Goal: Information Seeking & Learning: Learn about a topic

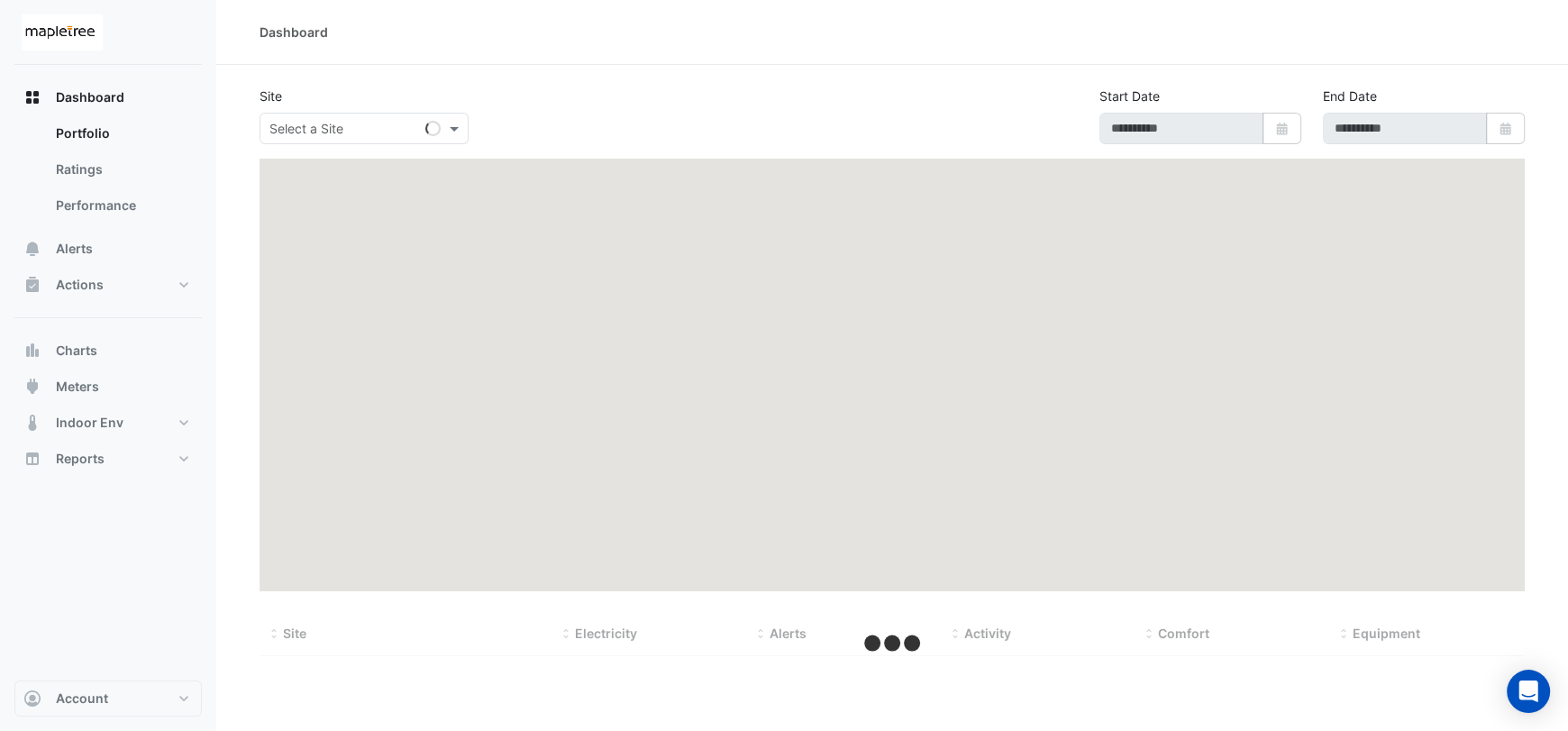
type input "**********"
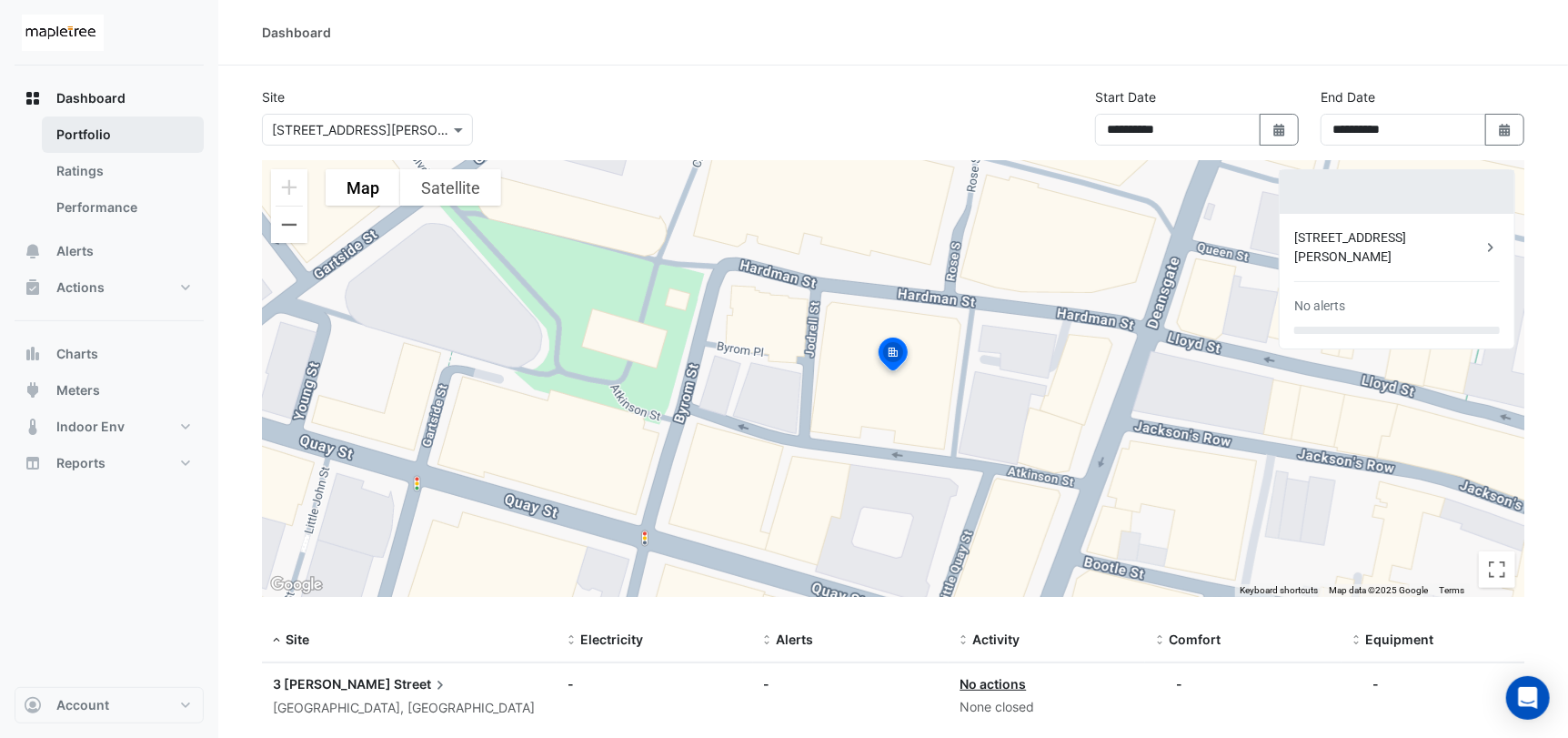
click at [129, 135] on link "Portfolio" at bounding box center [122, 135] width 162 height 37
click at [138, 291] on button "Actions" at bounding box center [109, 288] width 189 height 37
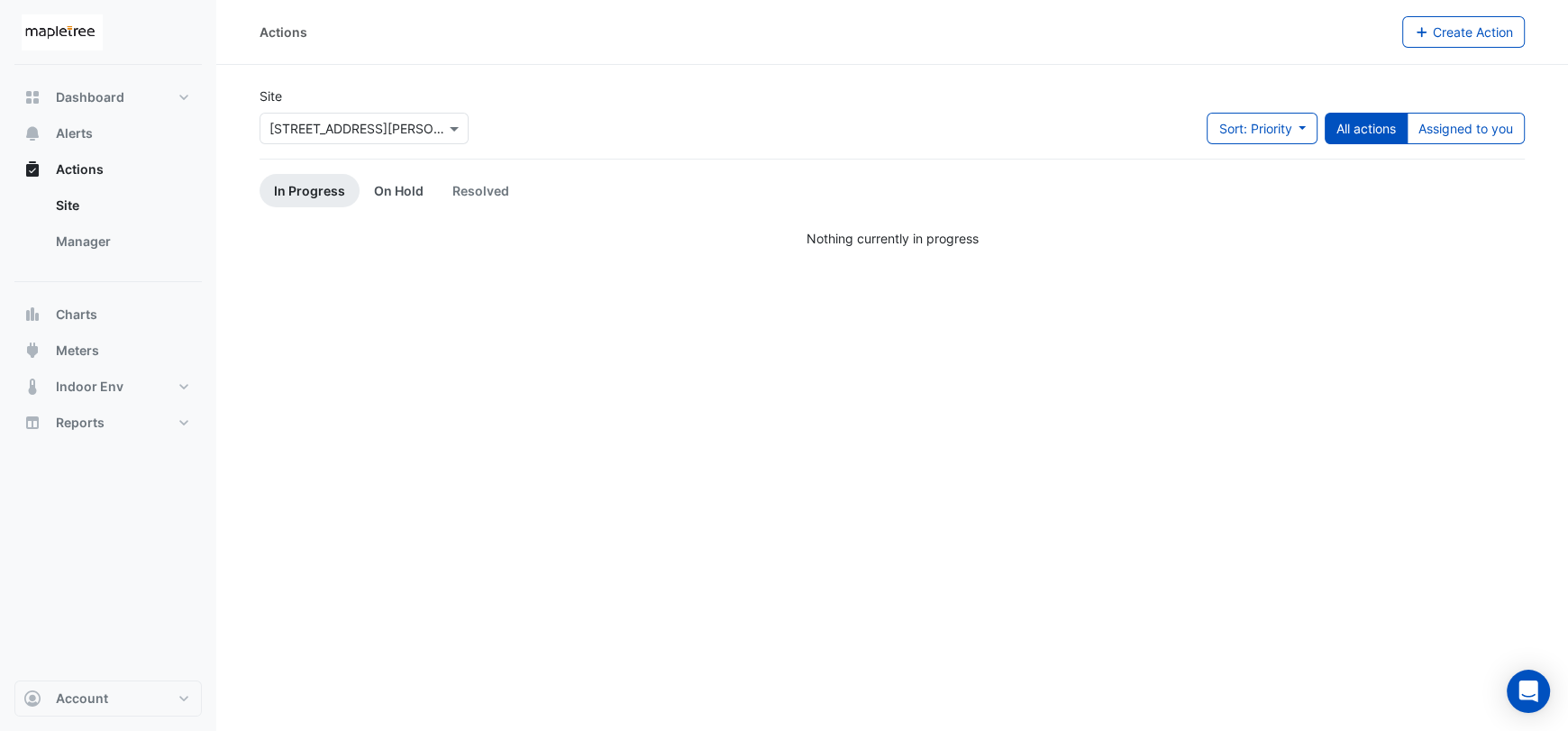
click at [395, 198] on link "On Hold" at bounding box center [399, 190] width 78 height 33
click at [327, 188] on link "In Progress" at bounding box center [309, 190] width 100 height 33
click at [94, 192] on link "Site" at bounding box center [121, 205] width 160 height 36
click at [94, 243] on link "Manager" at bounding box center [121, 241] width 160 height 36
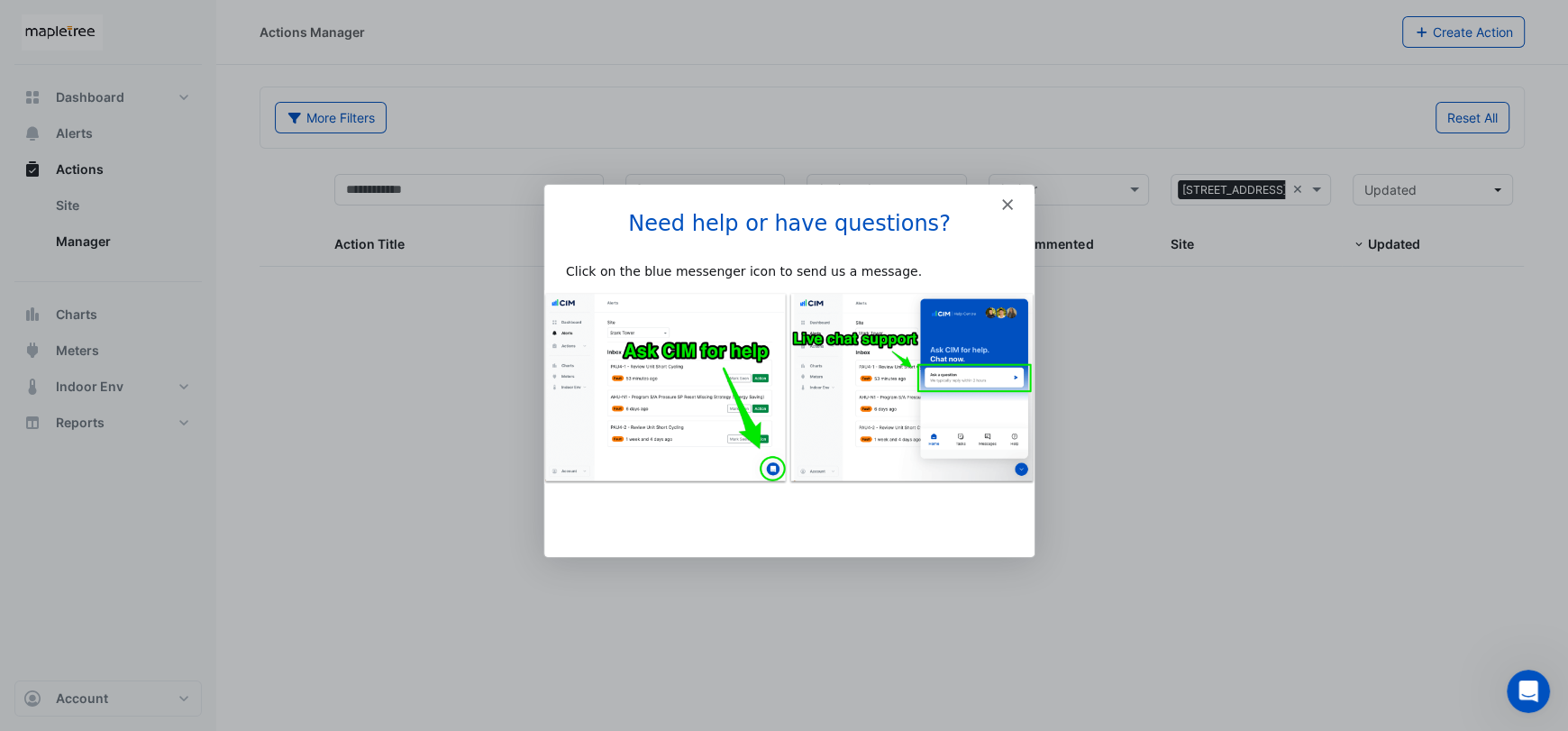
click at [1004, 202] on polygon "Close" at bounding box center [1006, 203] width 10 height 10
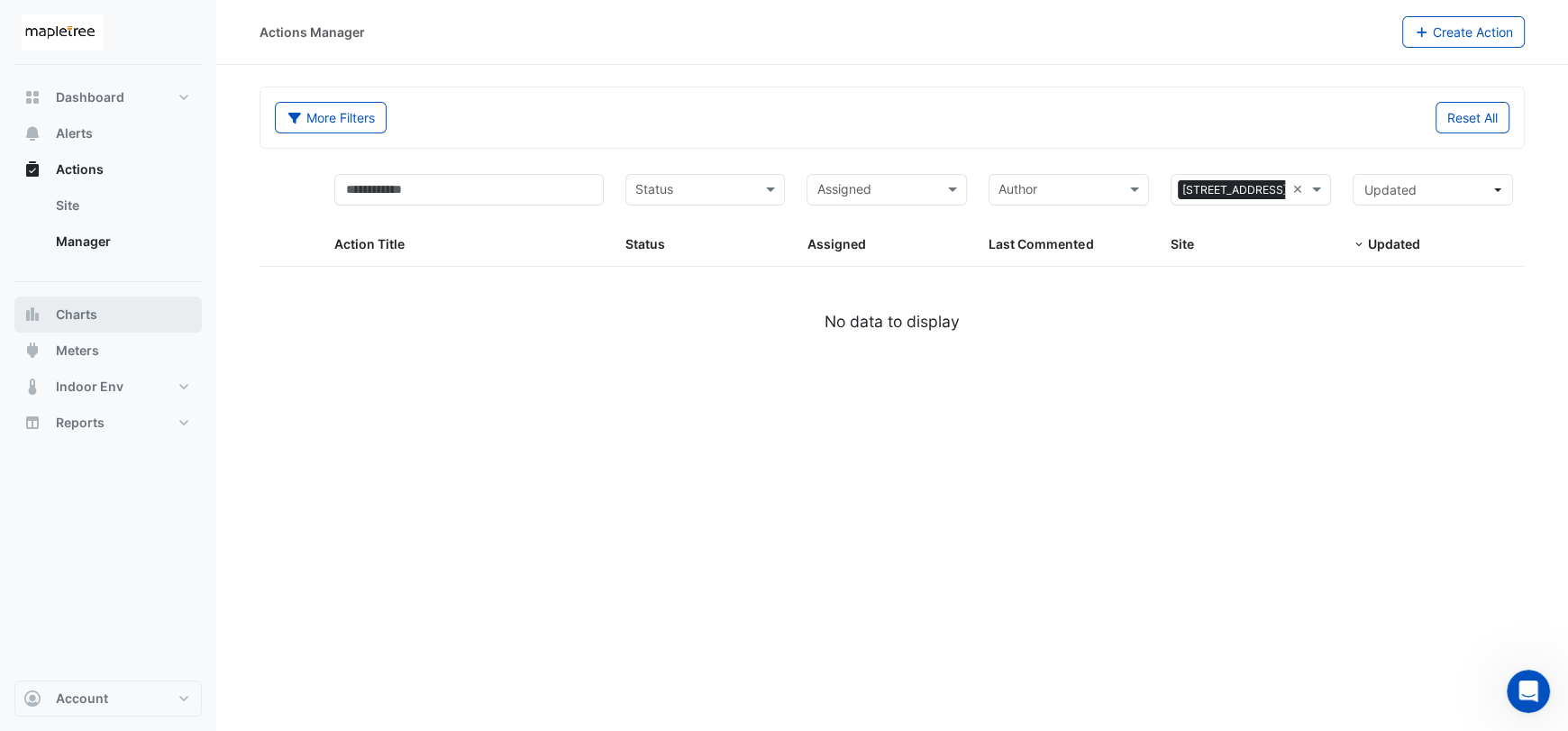
click at [117, 303] on button "Charts" at bounding box center [108, 315] width 187 height 36
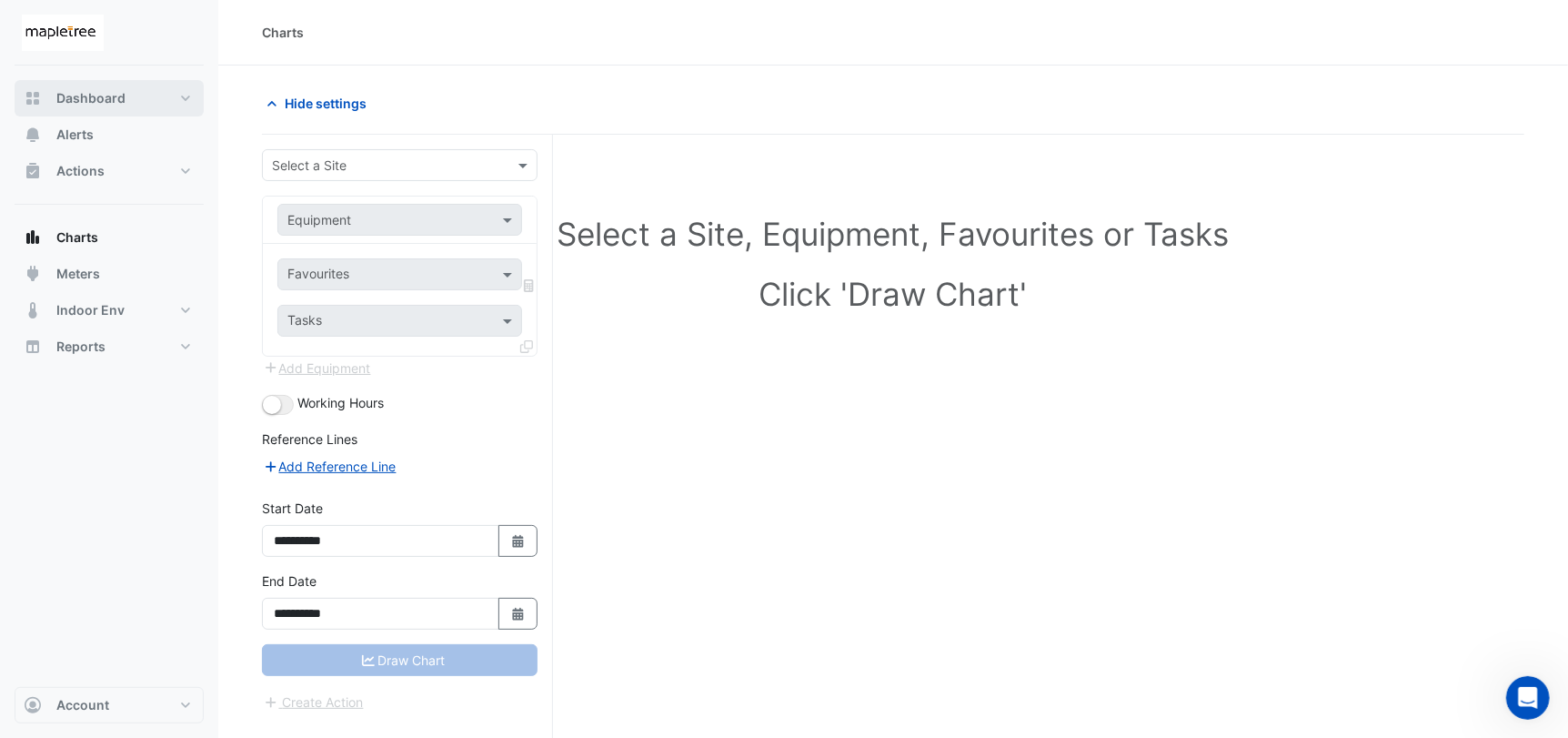
click at [89, 99] on span "Dashboard" at bounding box center [91, 98] width 69 height 18
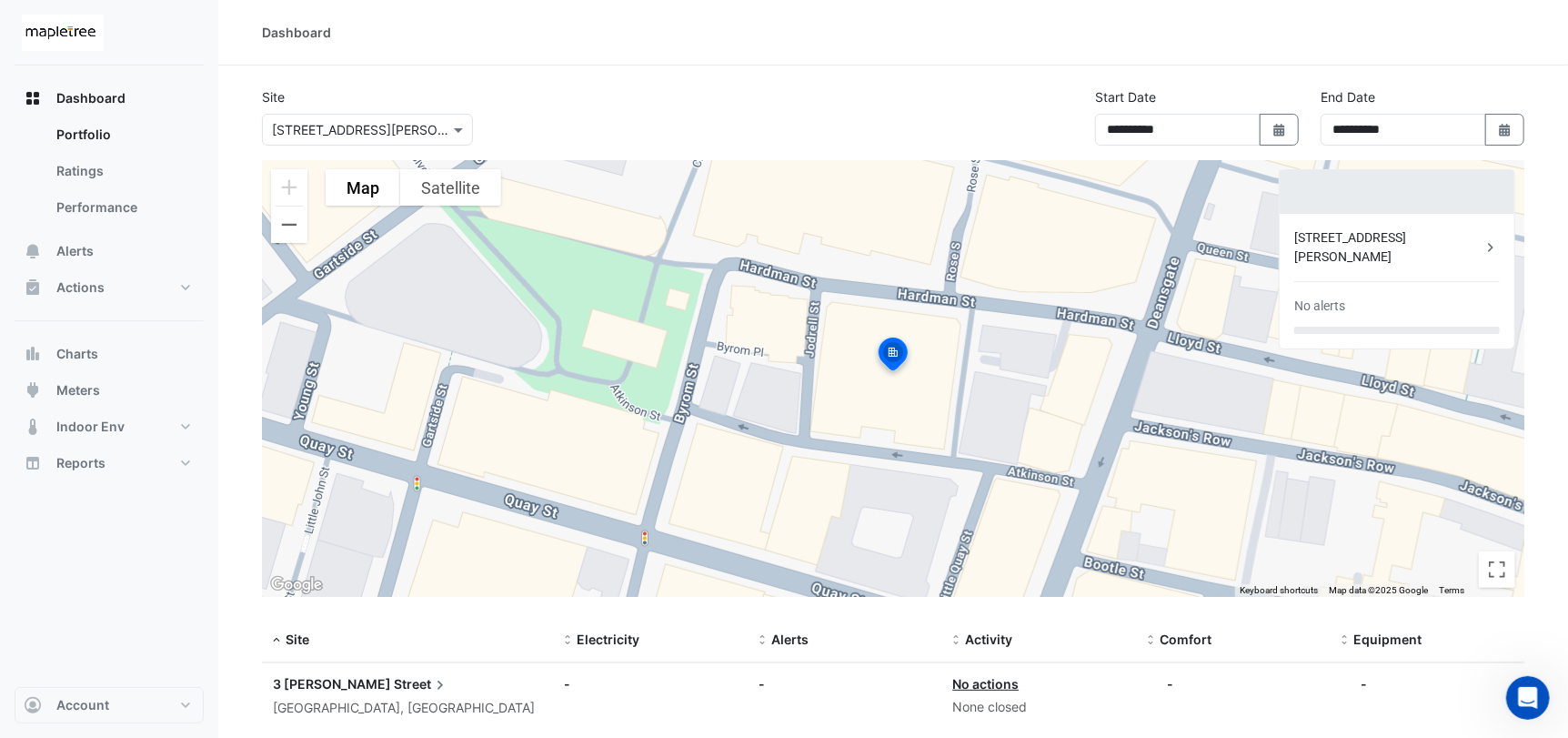
click at [276, 39] on div "Dashboard" at bounding box center [297, 33] width 69 height 19
click at [114, 138] on link "Portfolio" at bounding box center [122, 135] width 162 height 37
click at [106, 171] on link "Ratings" at bounding box center [122, 171] width 162 height 37
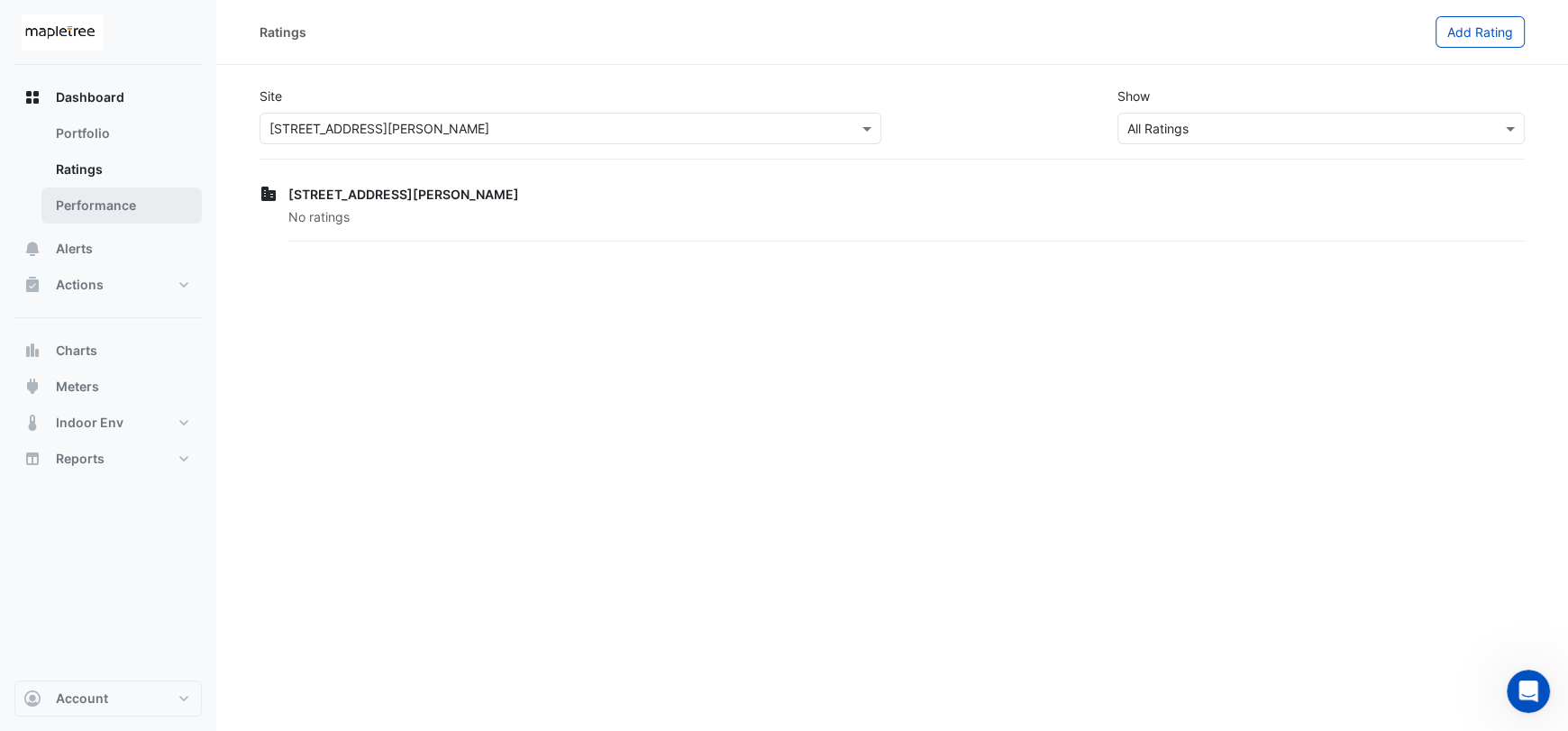
click at [98, 211] on link "Performance" at bounding box center [121, 205] width 160 height 36
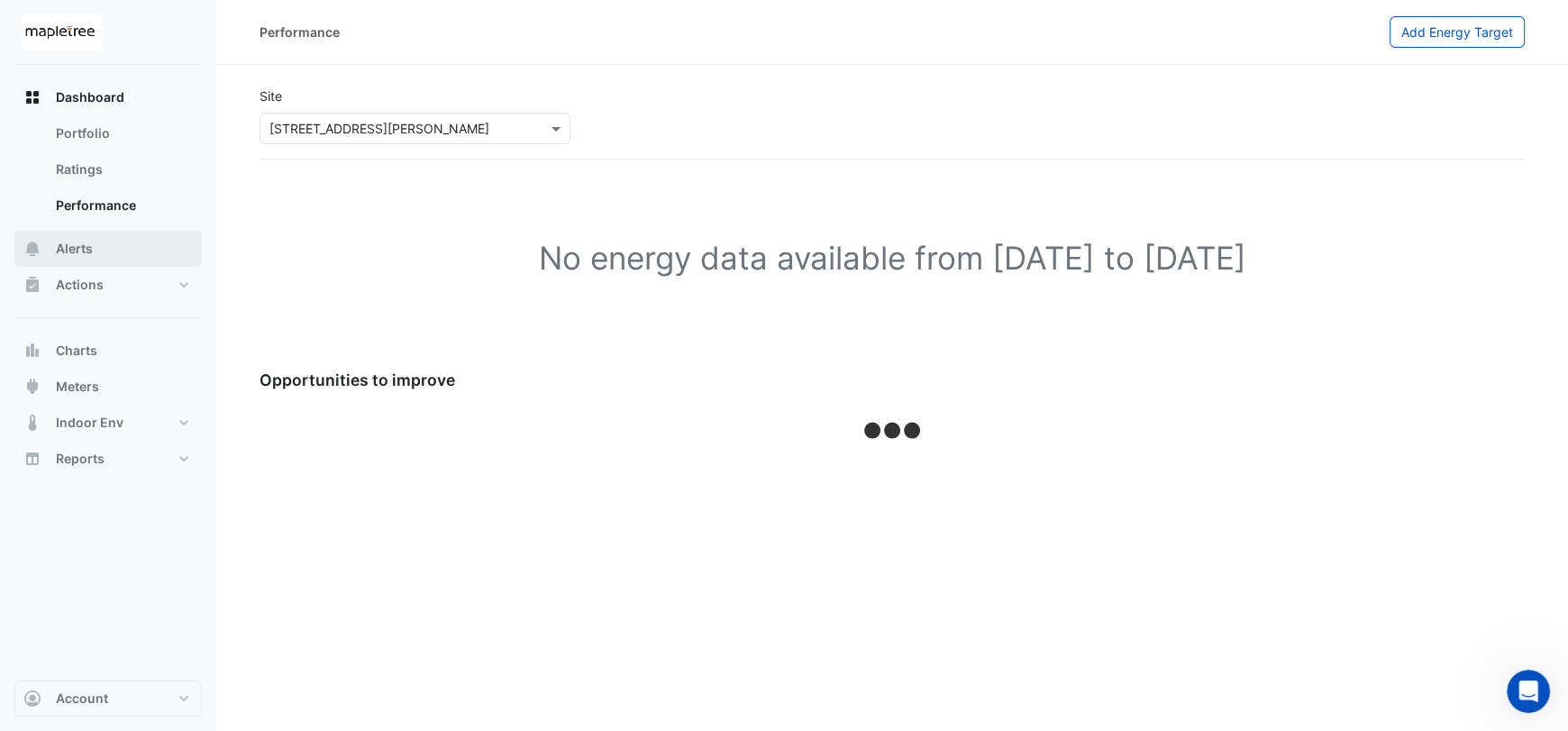
click at [129, 257] on button "Alerts" at bounding box center [108, 249] width 187 height 36
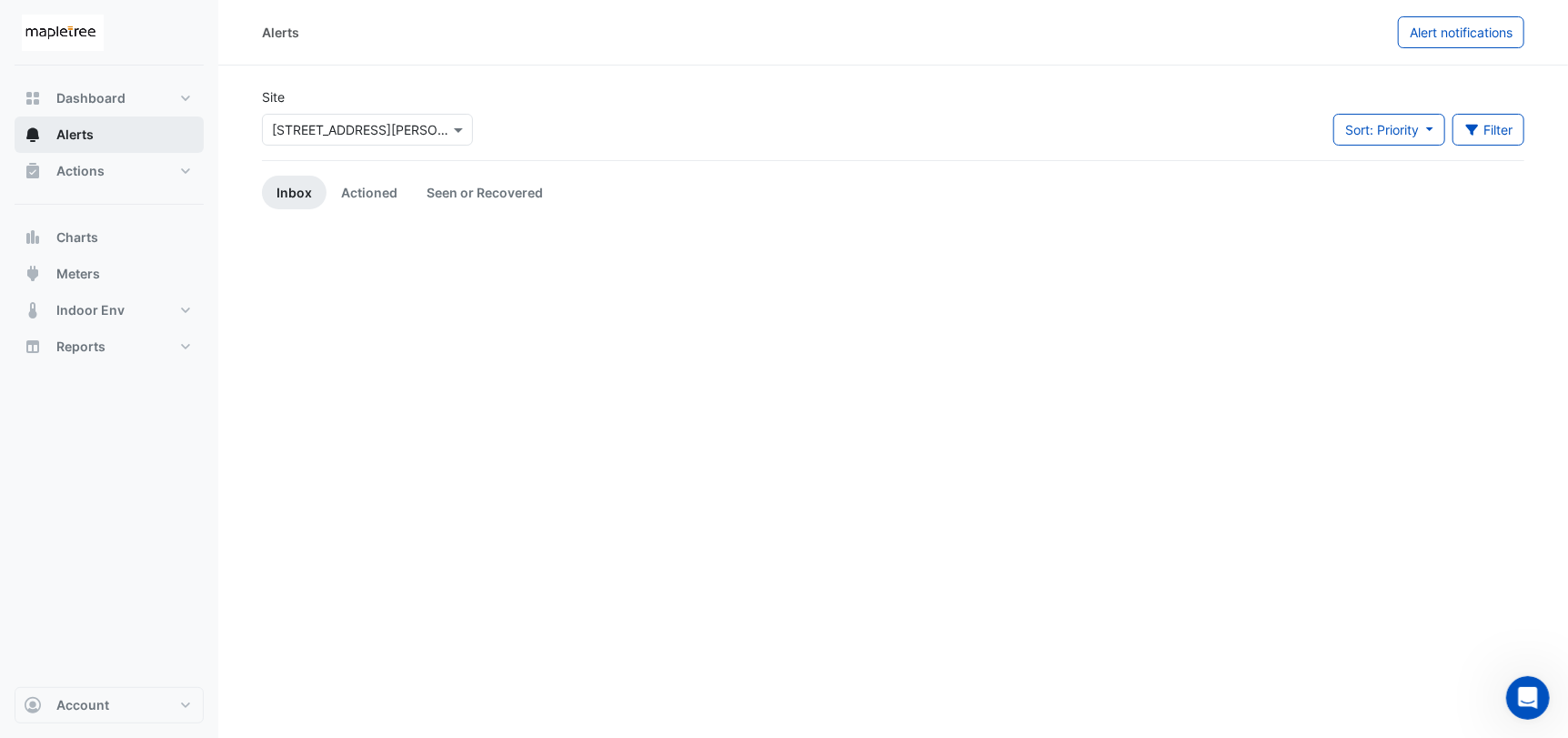
click at [104, 132] on button "Alerts" at bounding box center [109, 135] width 189 height 37
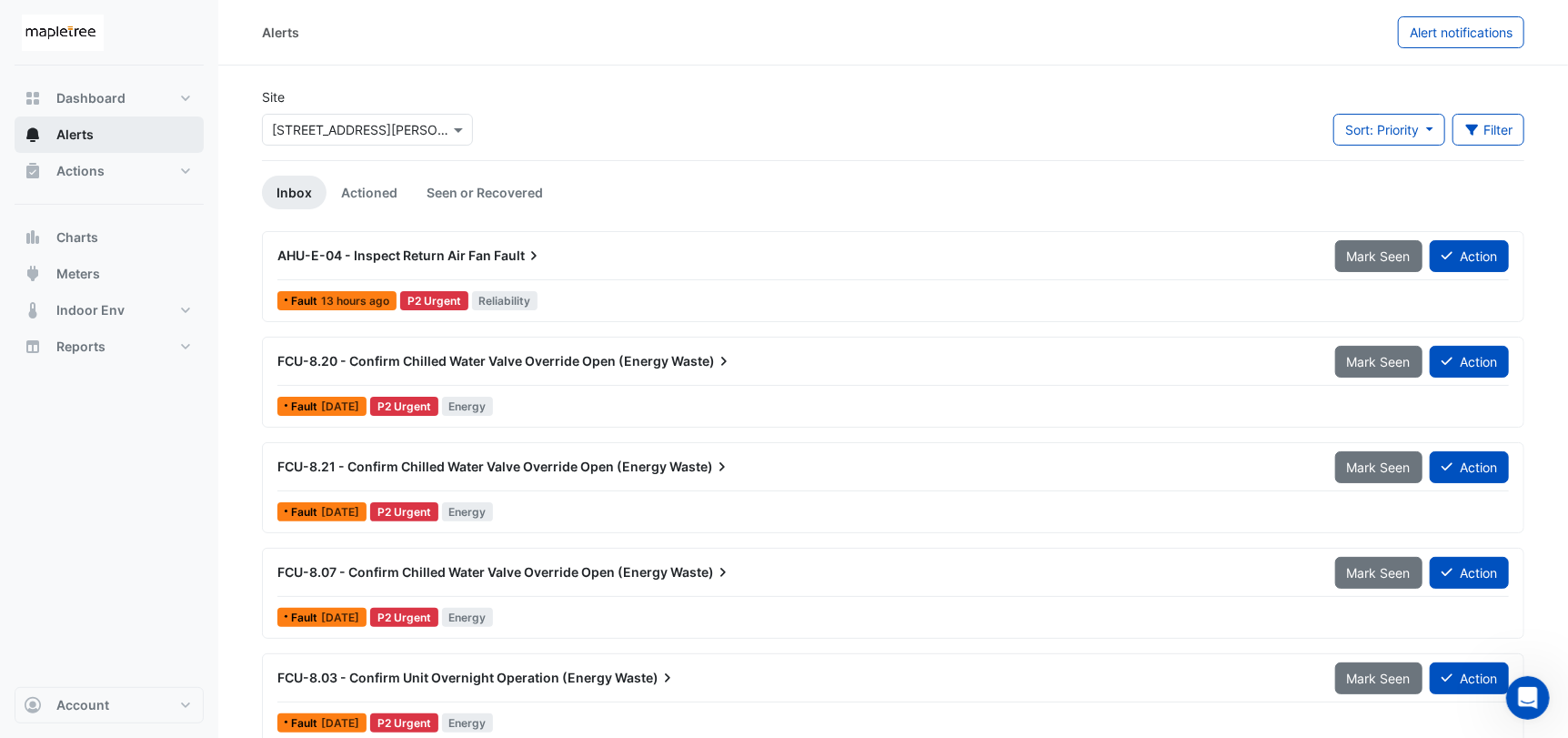
click at [102, 125] on button "Alerts" at bounding box center [109, 135] width 189 height 37
click at [118, 96] on span "Dashboard" at bounding box center [91, 98] width 69 height 18
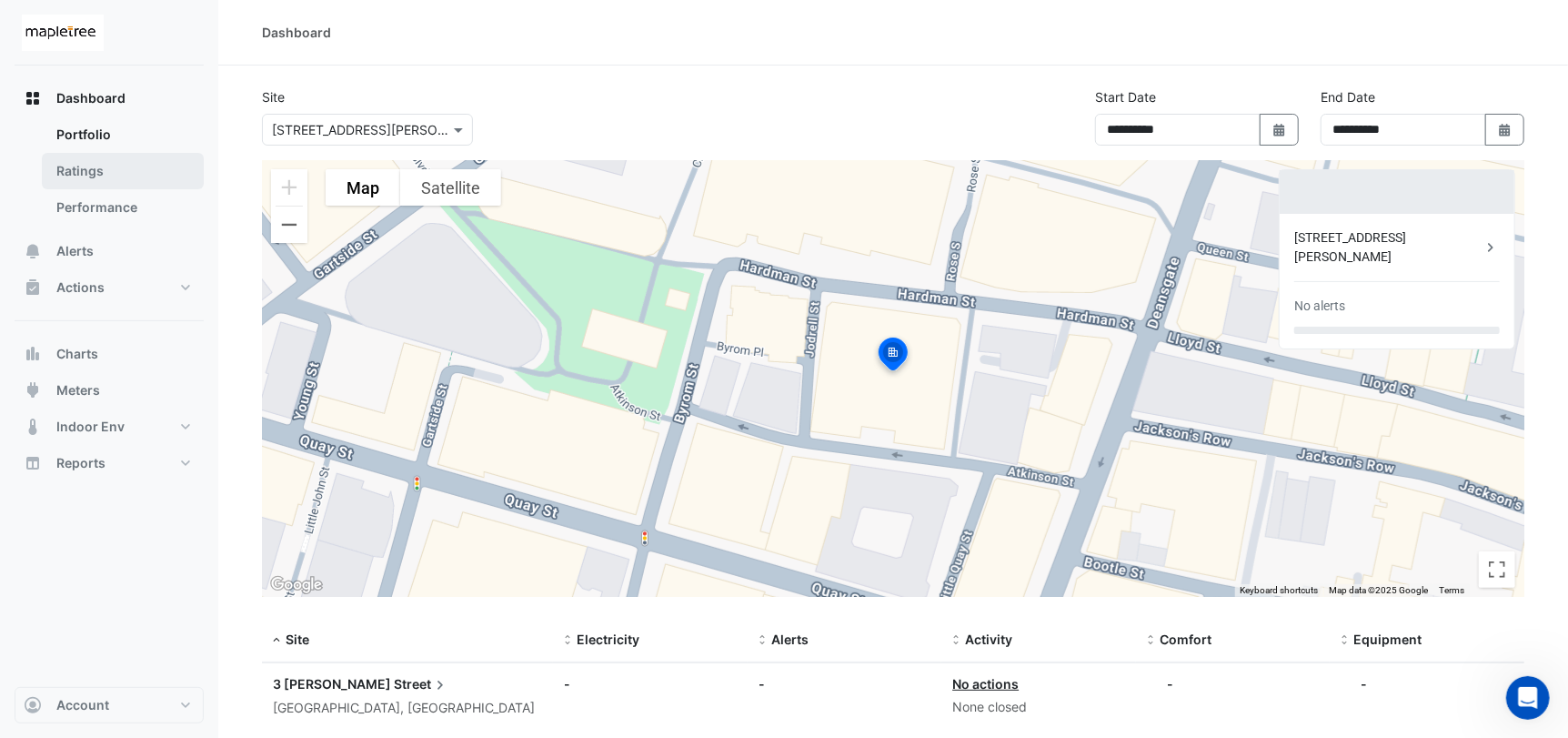
click at [118, 165] on link "Ratings" at bounding box center [122, 171] width 162 height 37
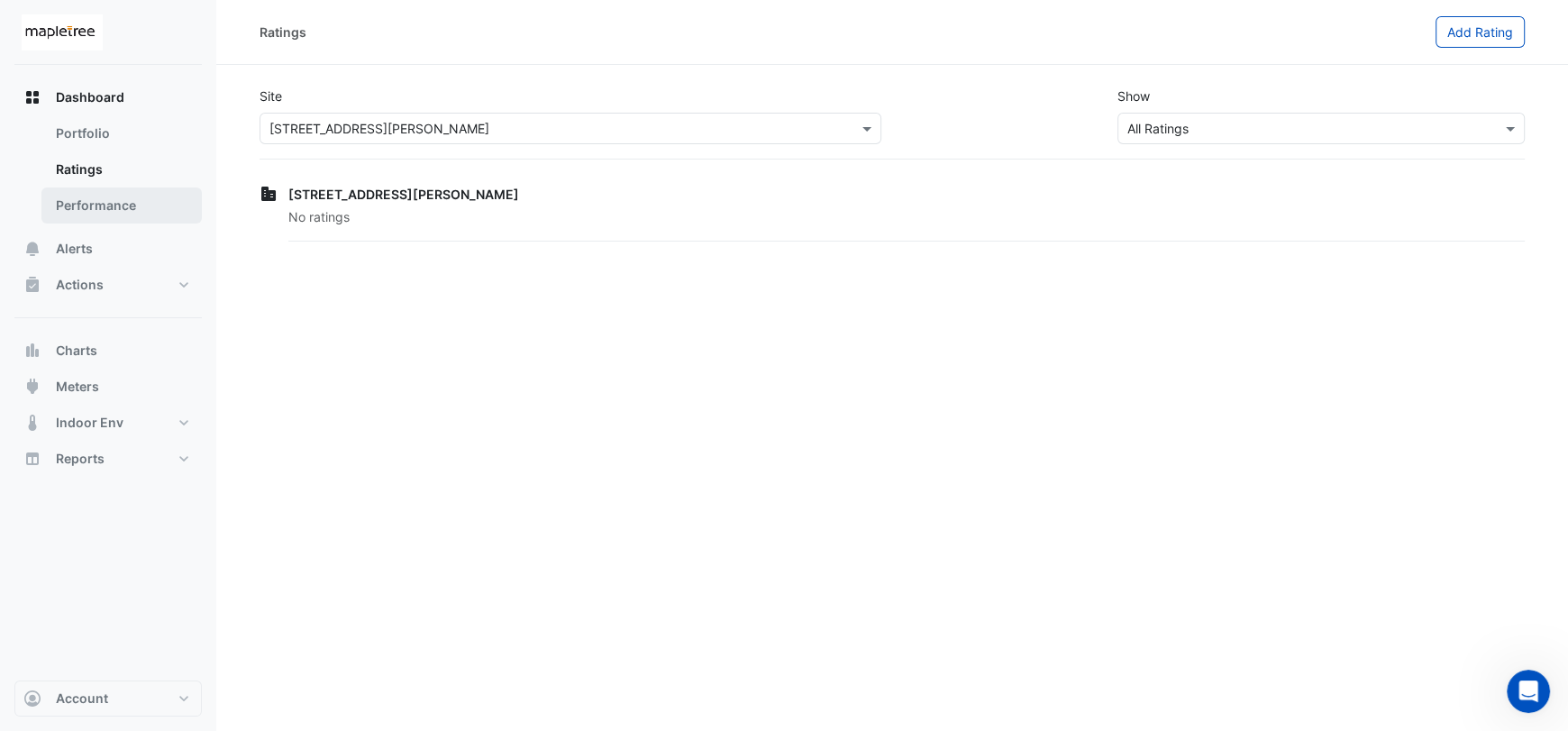
click at [123, 187] on link "Performance" at bounding box center [121, 205] width 160 height 36
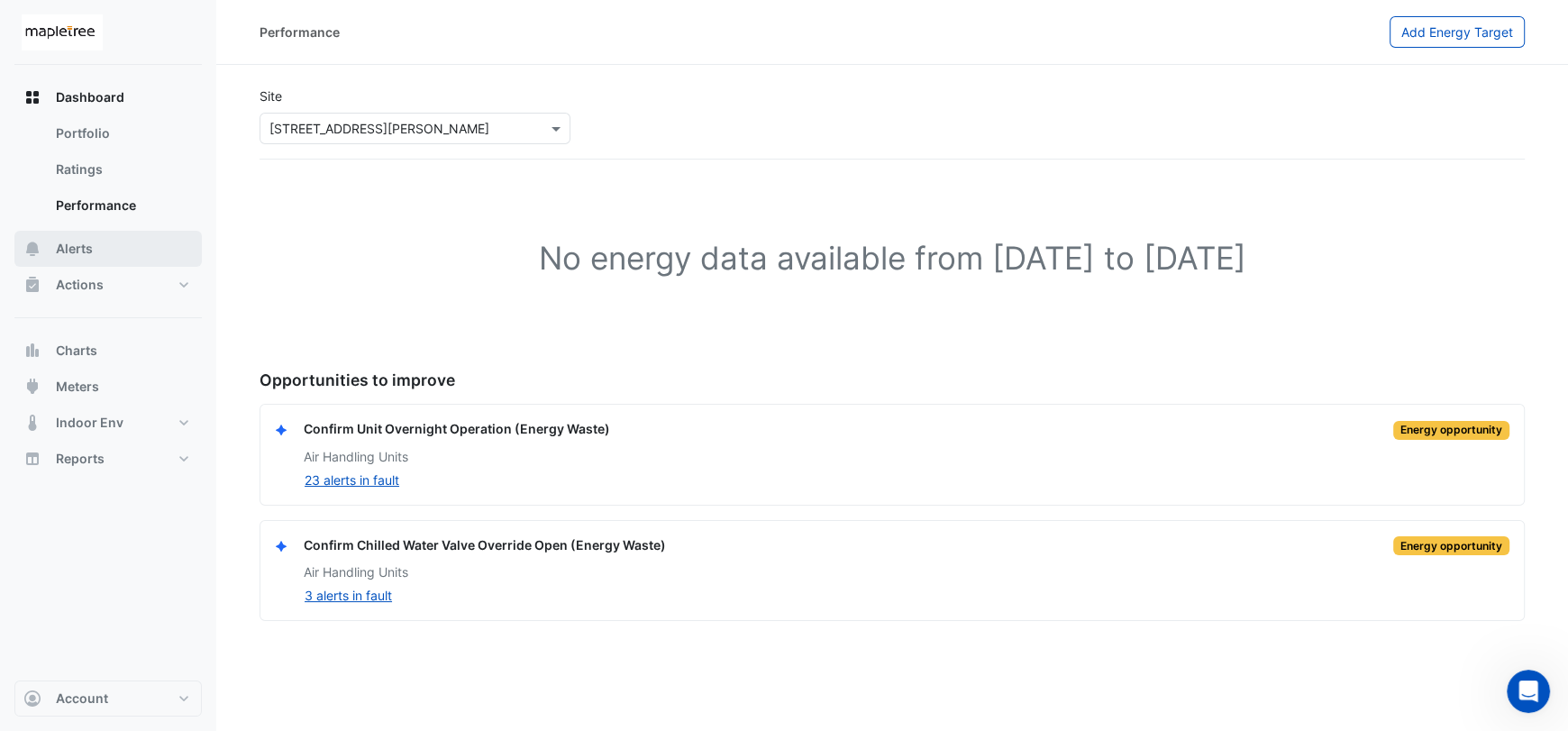
click at [130, 251] on button "Alerts" at bounding box center [108, 249] width 187 height 36
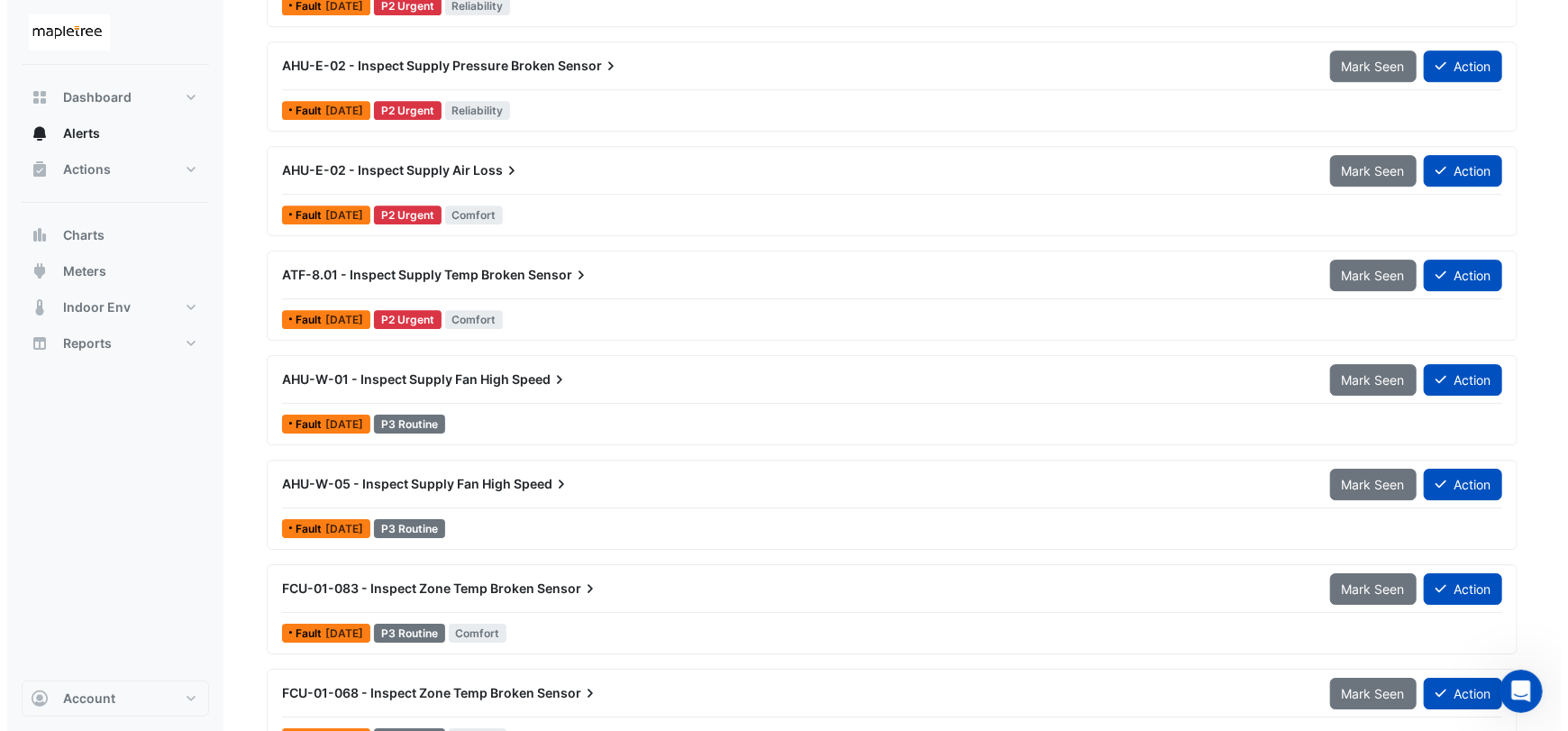
scroll to position [2994, 0]
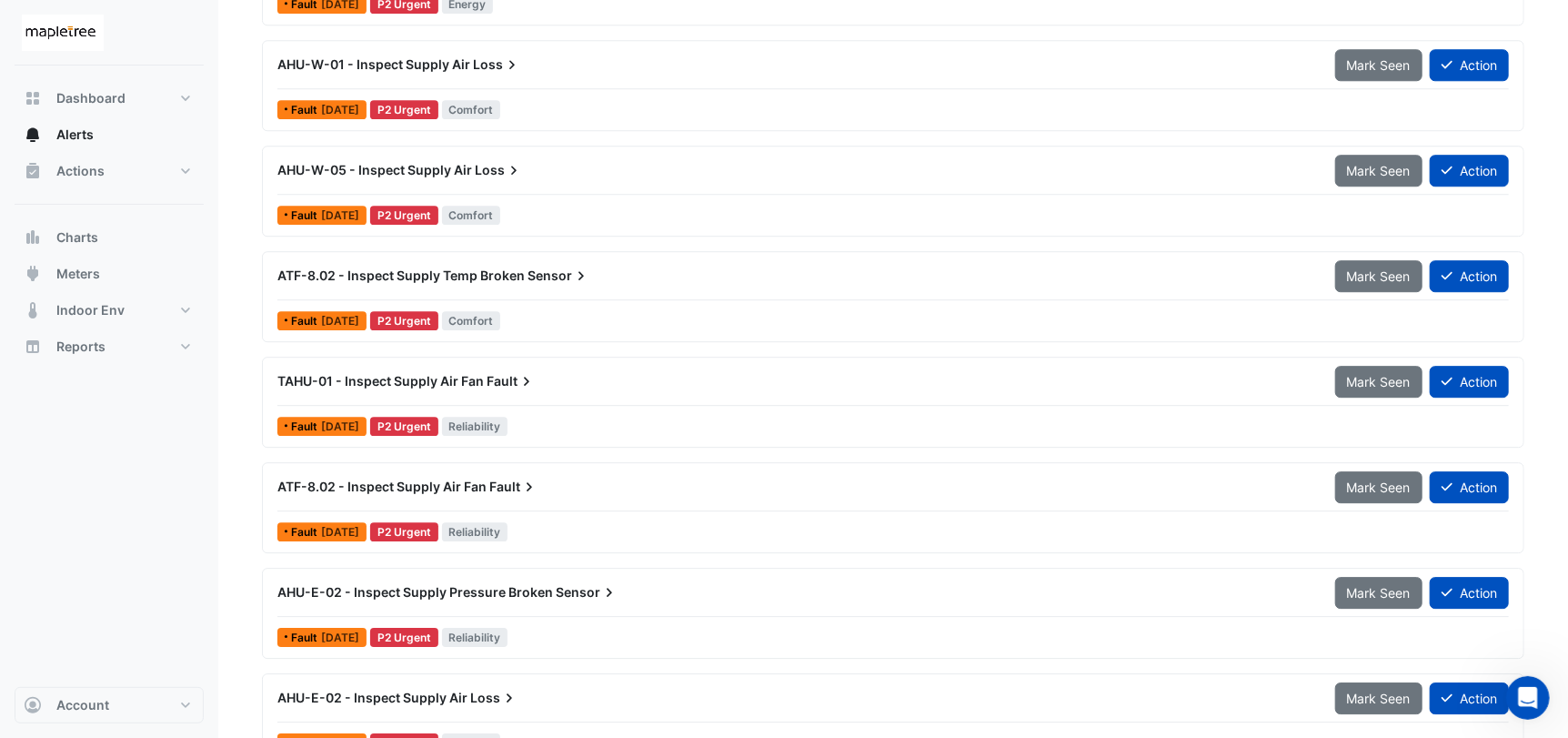
click at [691, 602] on div "AHU-E-02 - Inspect Supply Pressure Broken Sensor" at bounding box center [796, 593] width 1058 height 33
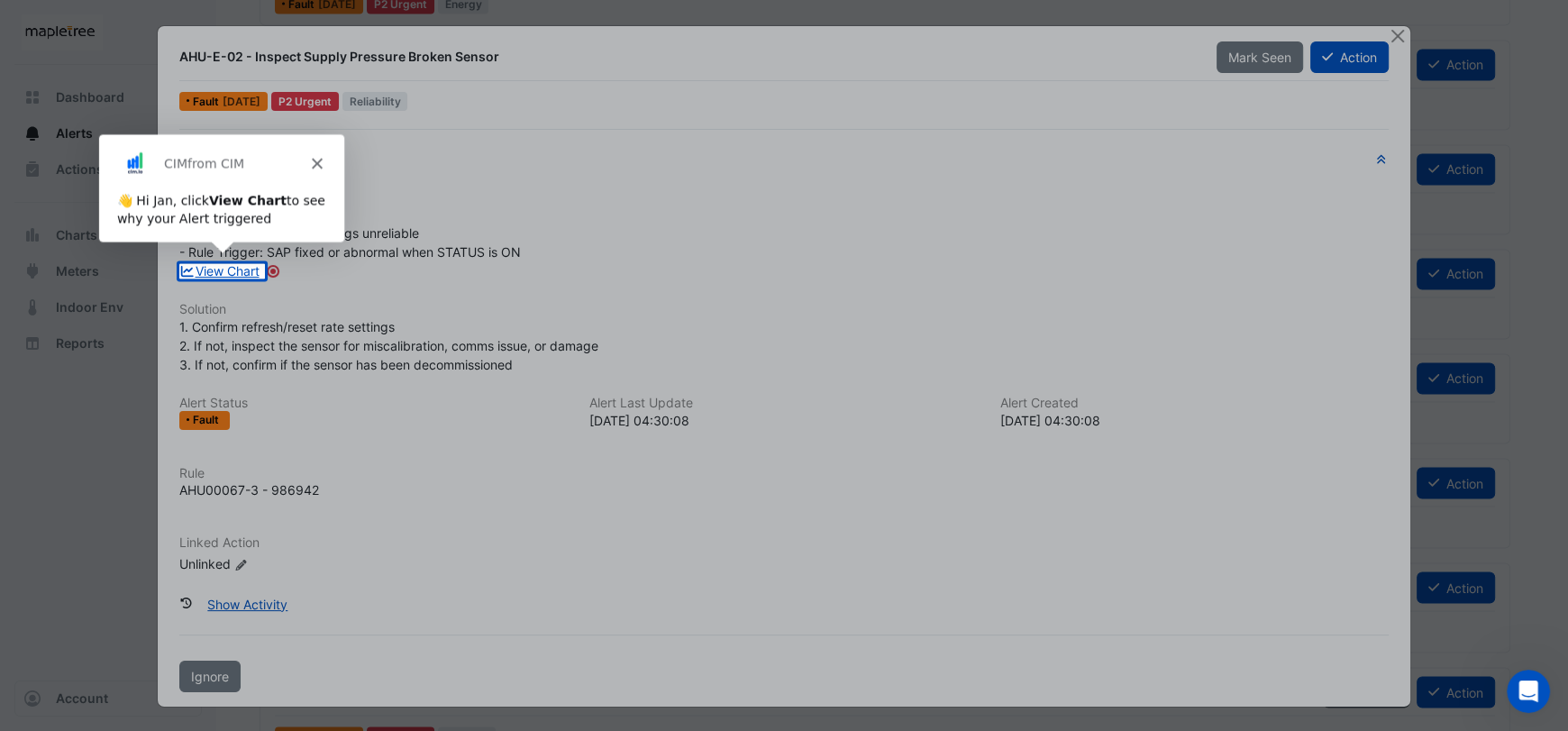
click at [313, 160] on icon "Close" at bounding box center [316, 161] width 10 height 10
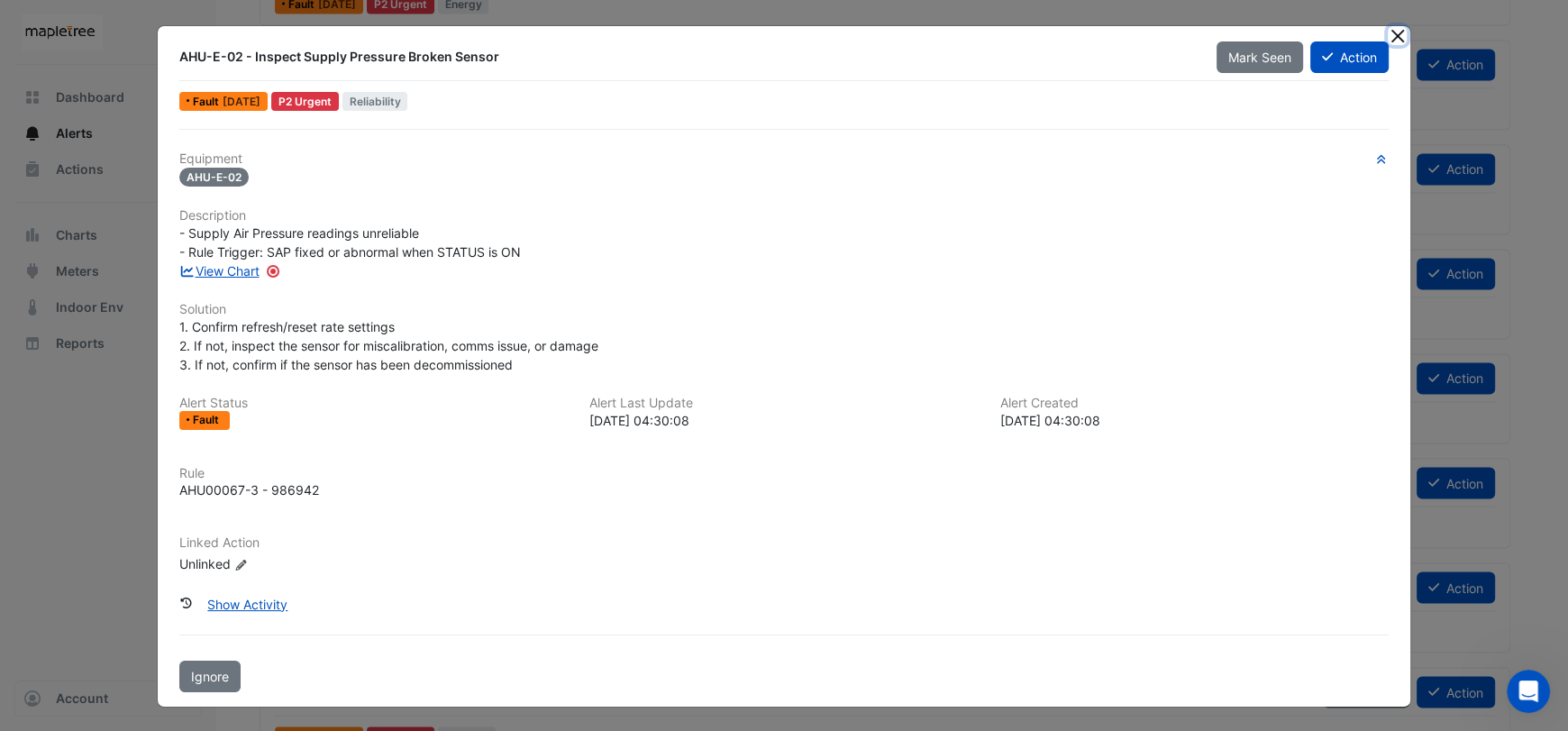
click at [1392, 35] on button "Close" at bounding box center [1397, 35] width 19 height 19
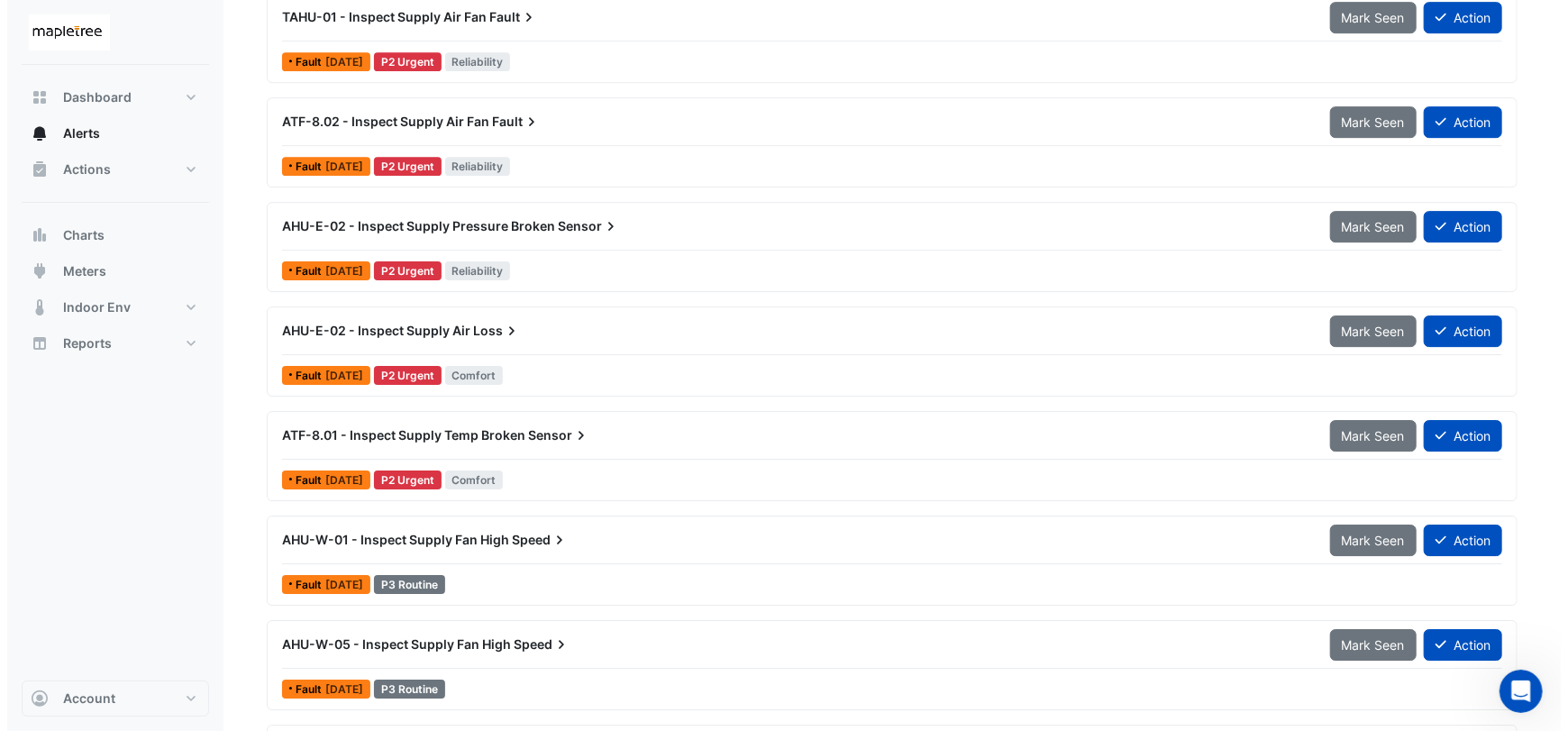
scroll to position [3444, 0]
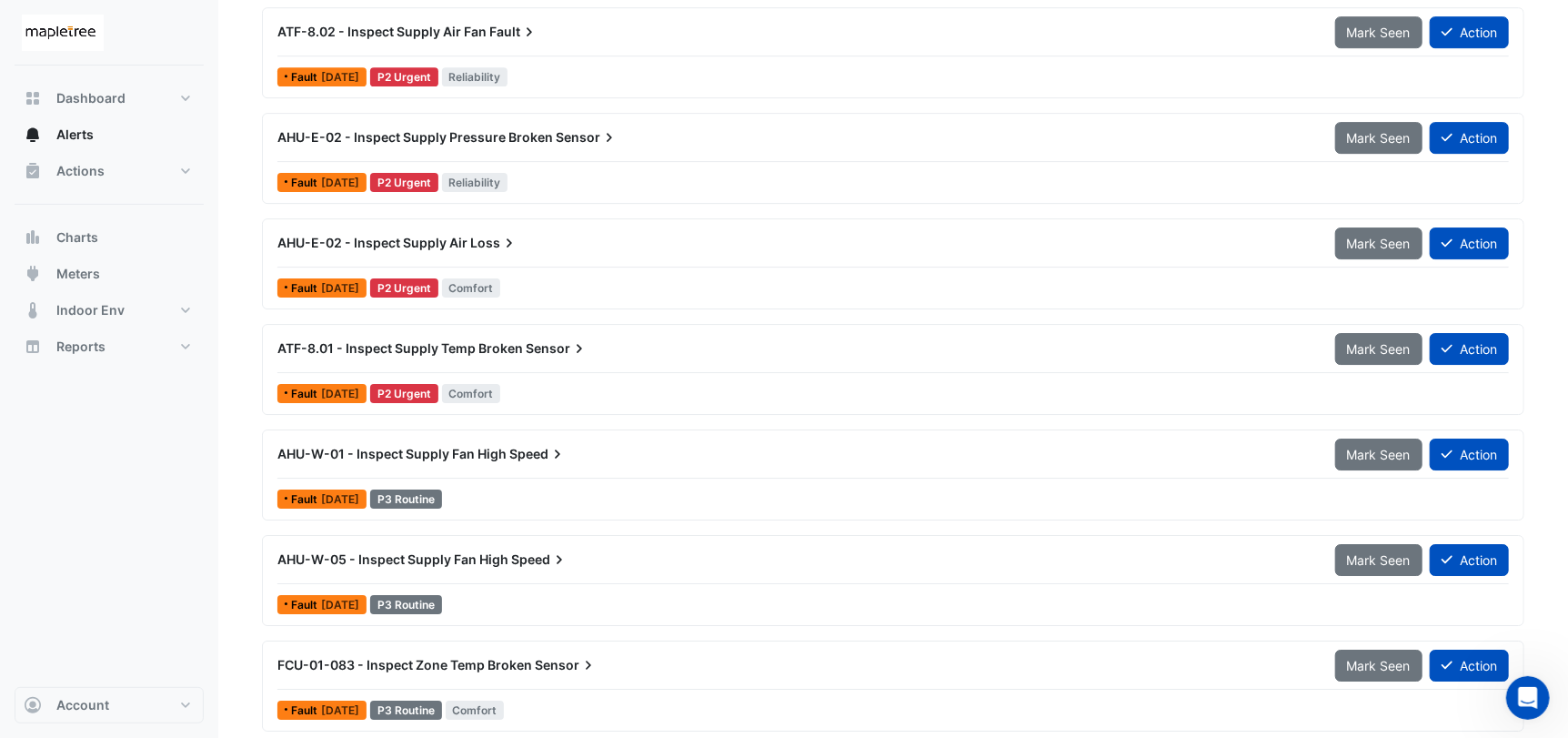
click at [629, 560] on div "AHU-W-05 - Inspect Supply Fan High Speed" at bounding box center [796, 559] width 1036 height 18
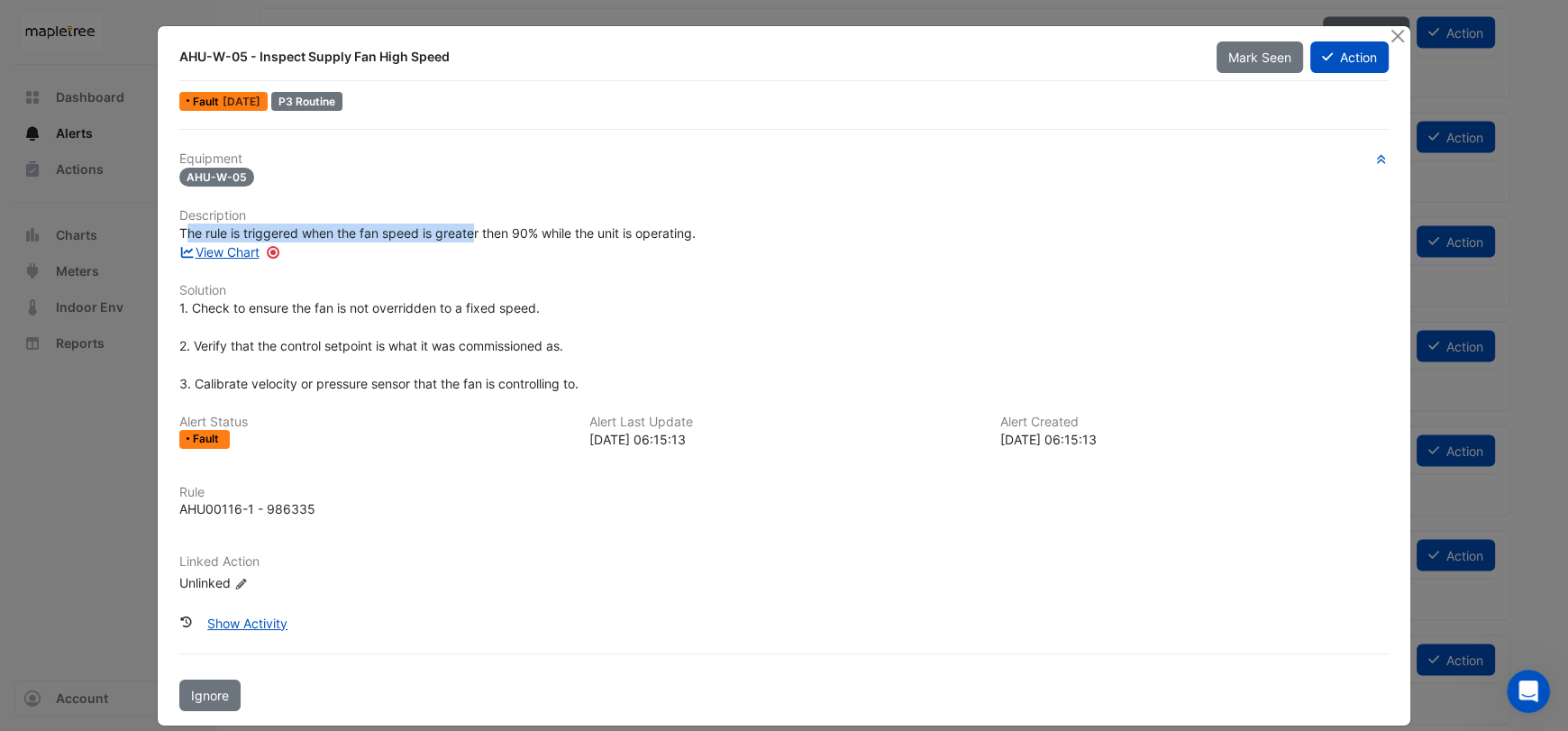
drag, startPoint x: 178, startPoint y: 228, endPoint x: 470, endPoint y: 235, distance: 292.1
click at [470, 235] on span "The rule is triggered when the fan speed is greater then 90% while the unit is …" at bounding box center [437, 233] width 516 height 15
click at [1390, 38] on button "Close" at bounding box center [1397, 35] width 19 height 19
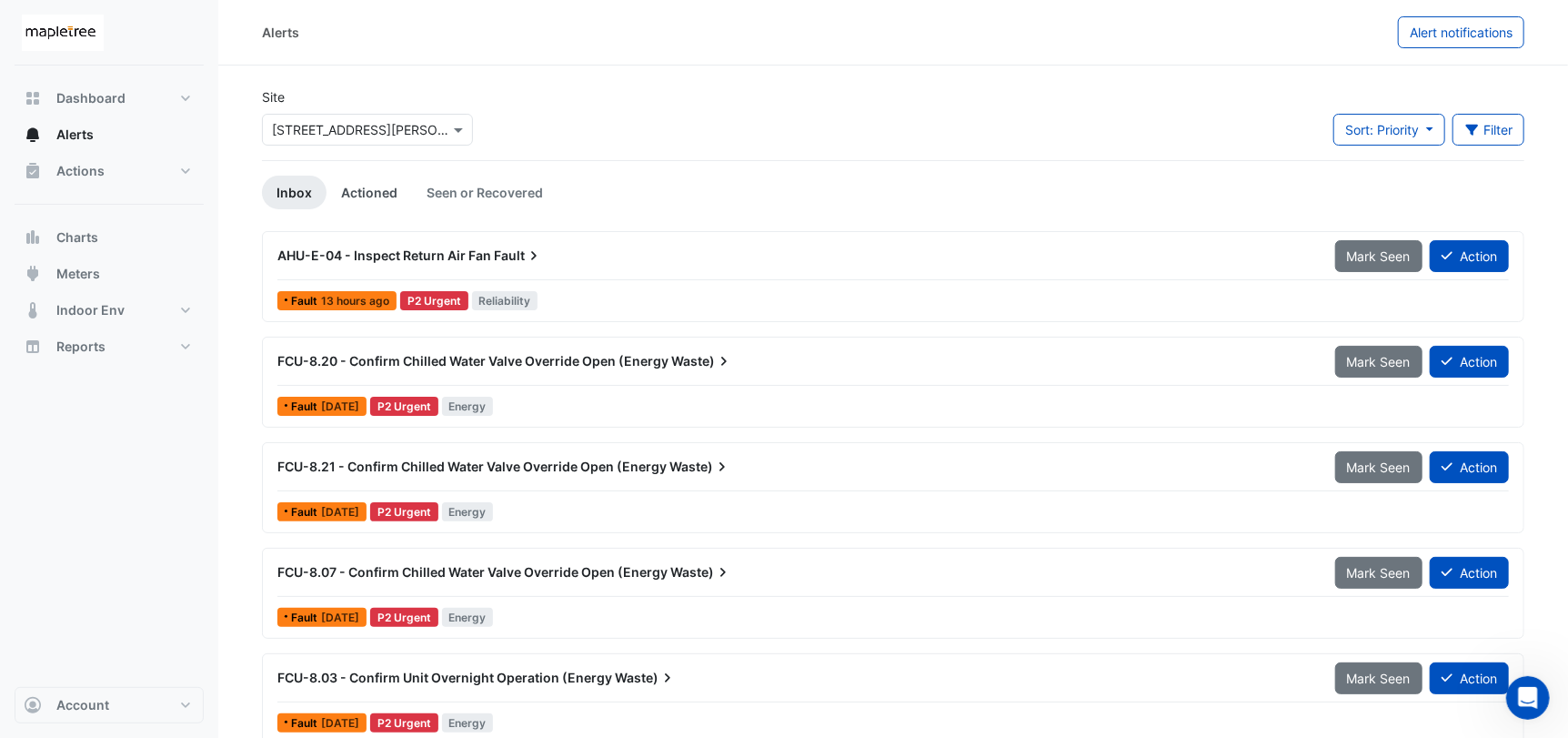
click at [376, 200] on link "Actioned" at bounding box center [369, 192] width 86 height 34
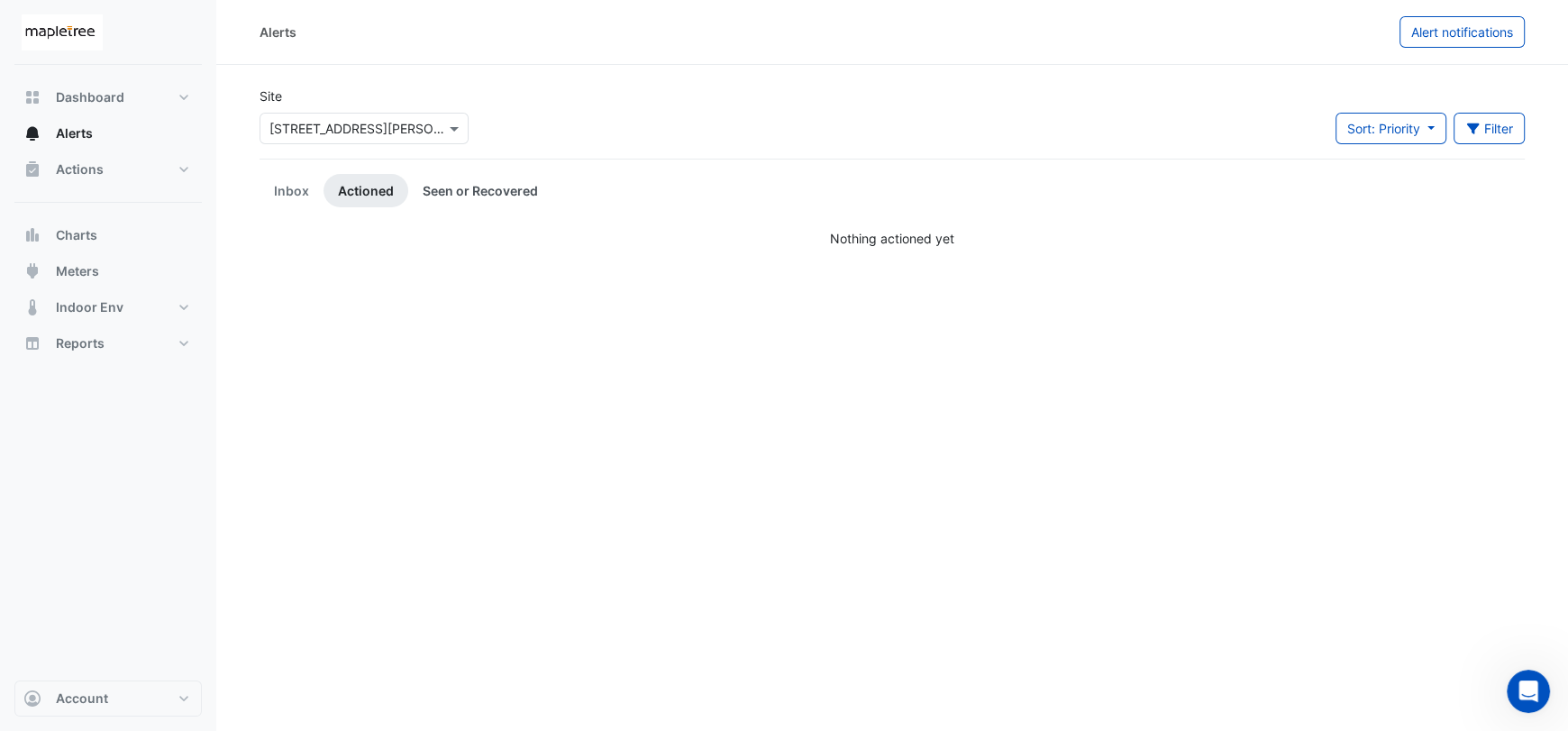
click at [464, 184] on link "Seen or Recovered" at bounding box center [480, 190] width 144 height 33
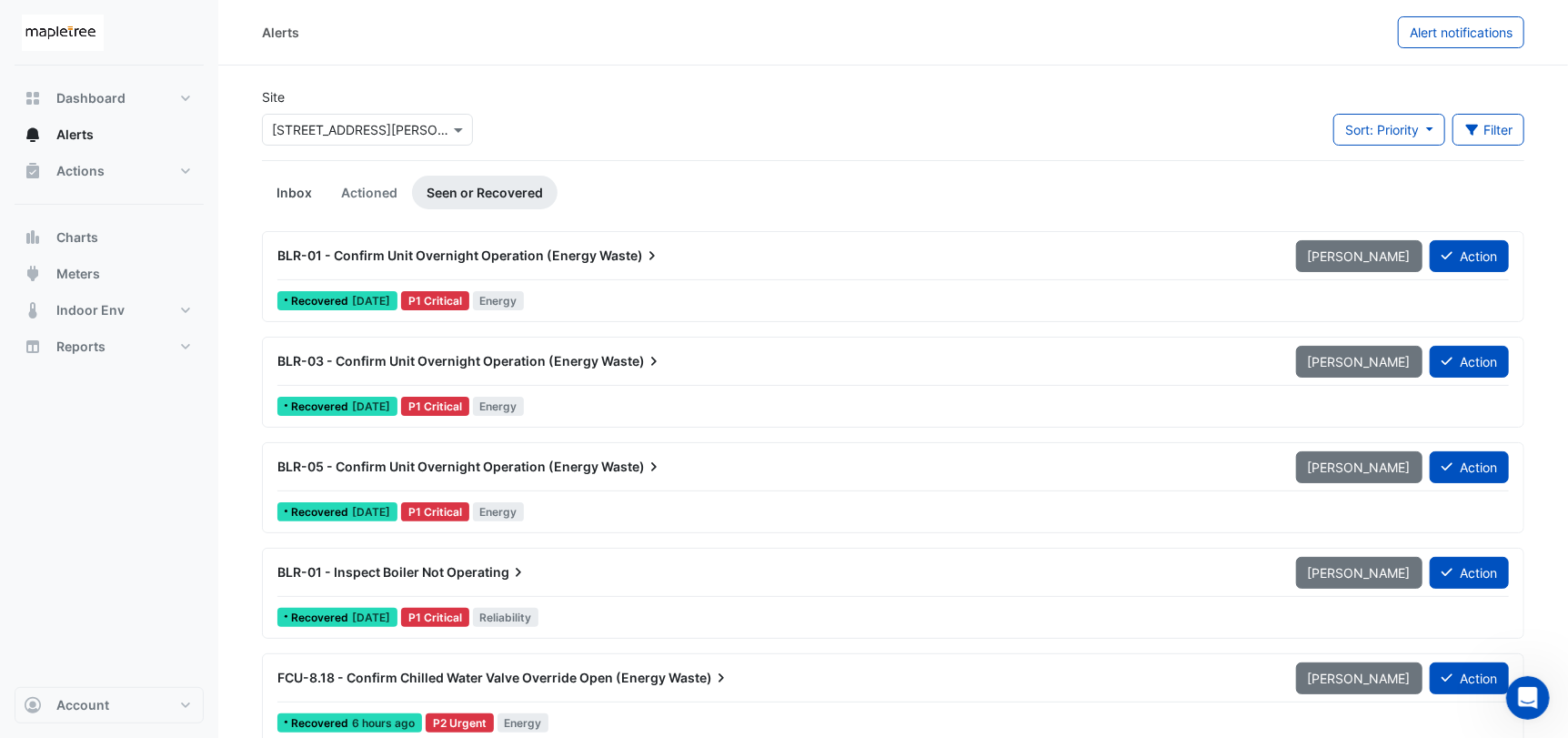
click at [291, 196] on link "Inbox" at bounding box center [294, 192] width 65 height 34
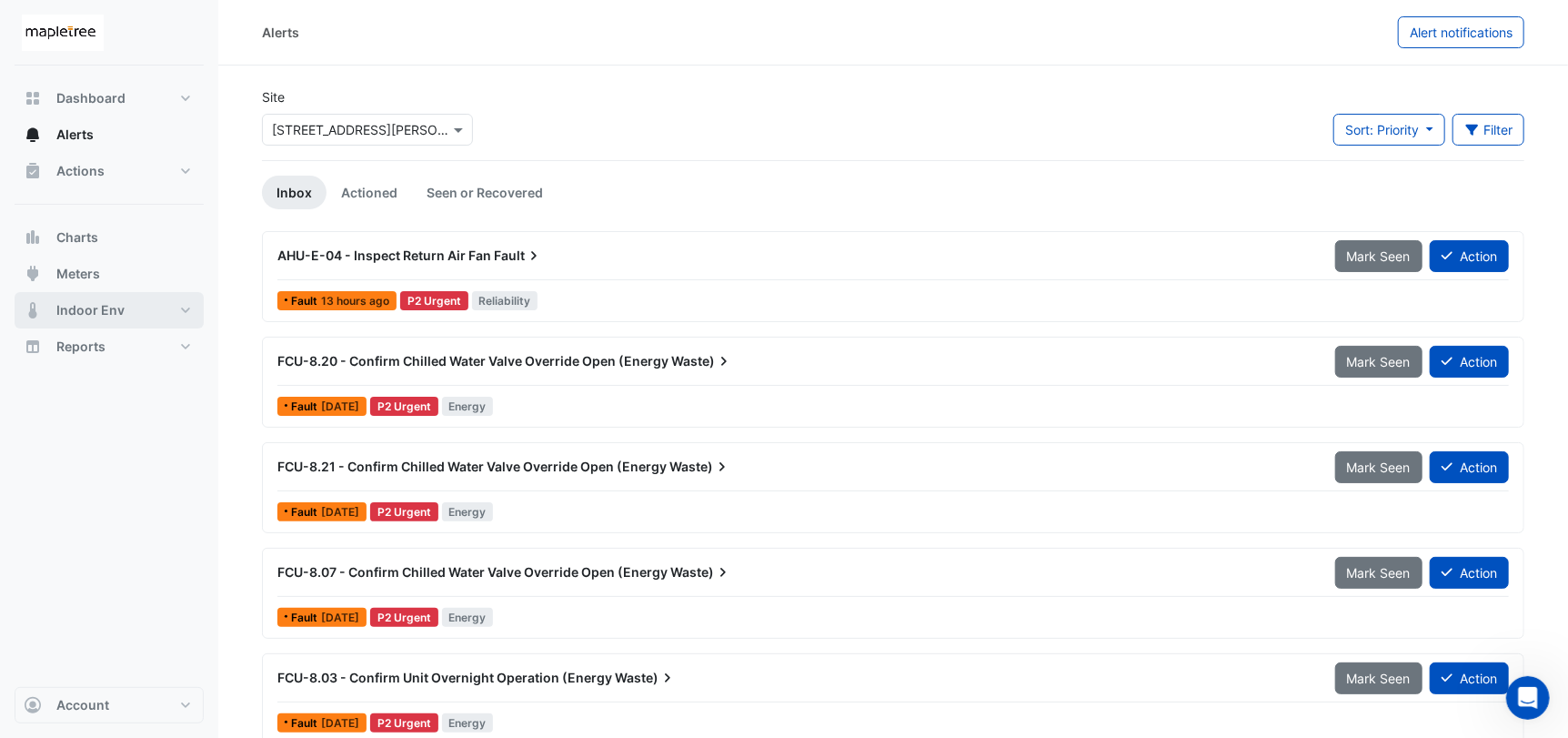
click at [88, 312] on span "Indoor Env" at bounding box center [91, 310] width 68 height 18
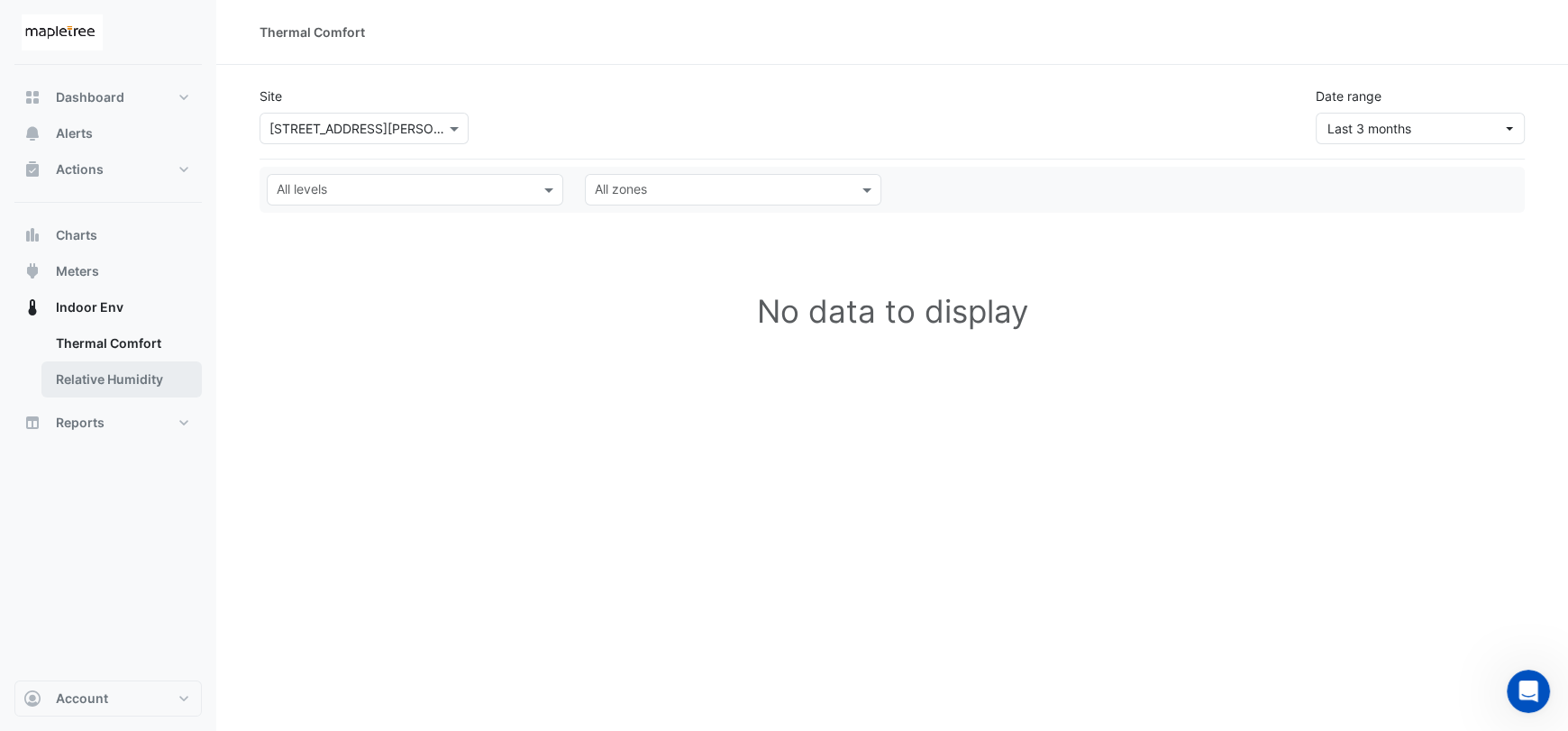
click at [117, 381] on link "Relative Humidity" at bounding box center [121, 380] width 160 height 36
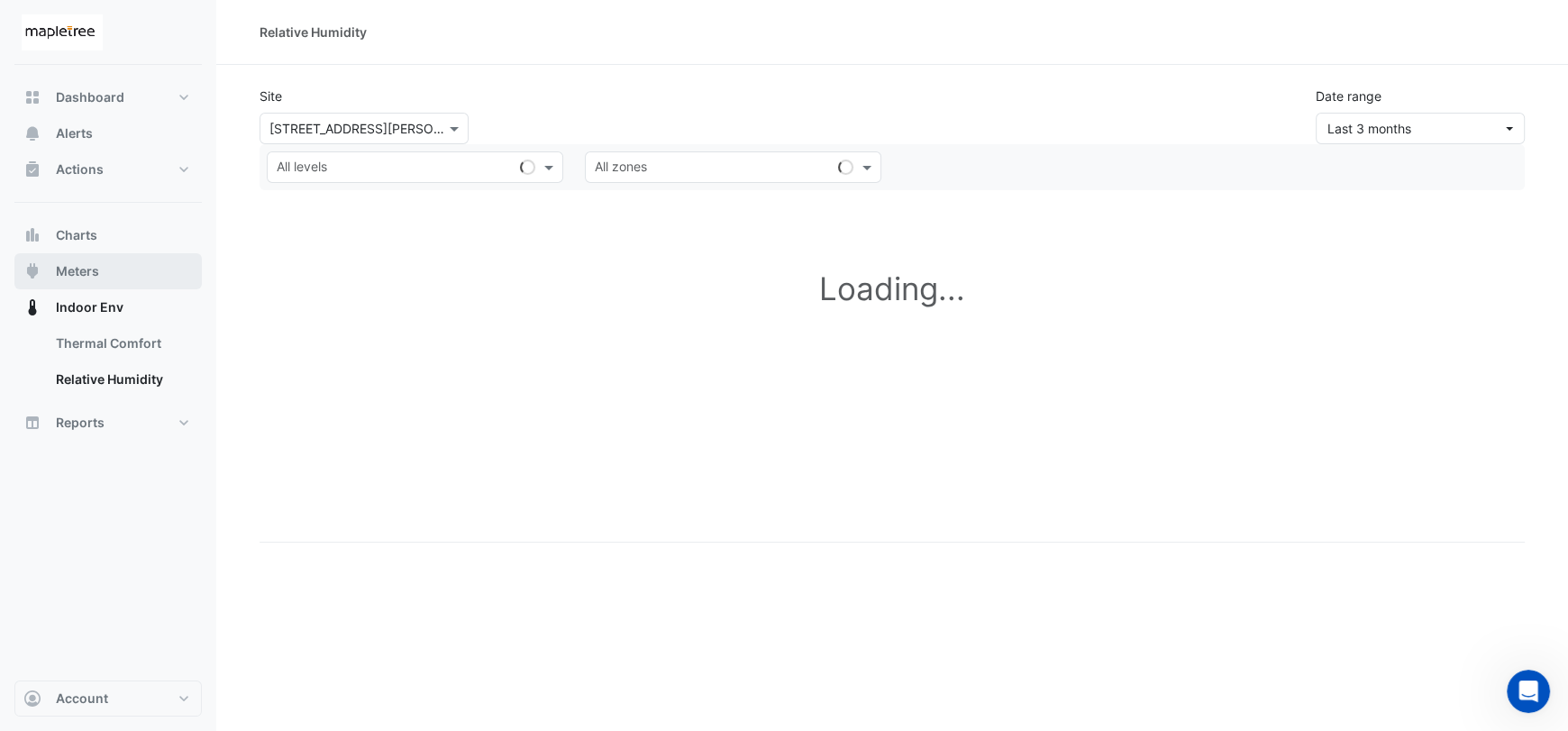
click at [114, 261] on button "Meters" at bounding box center [108, 271] width 187 height 36
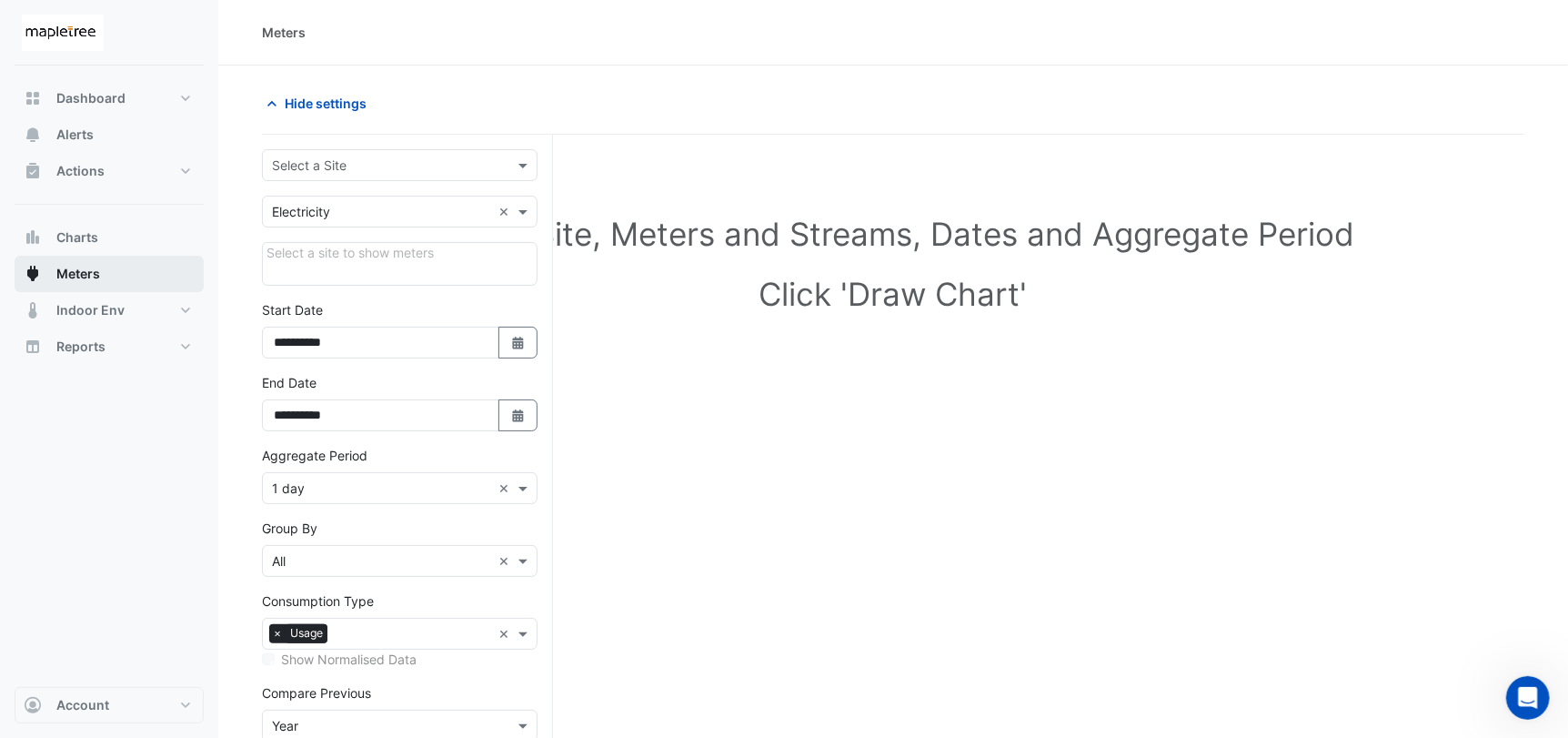
click at [88, 271] on span "Meters" at bounding box center [78, 274] width 43 height 18
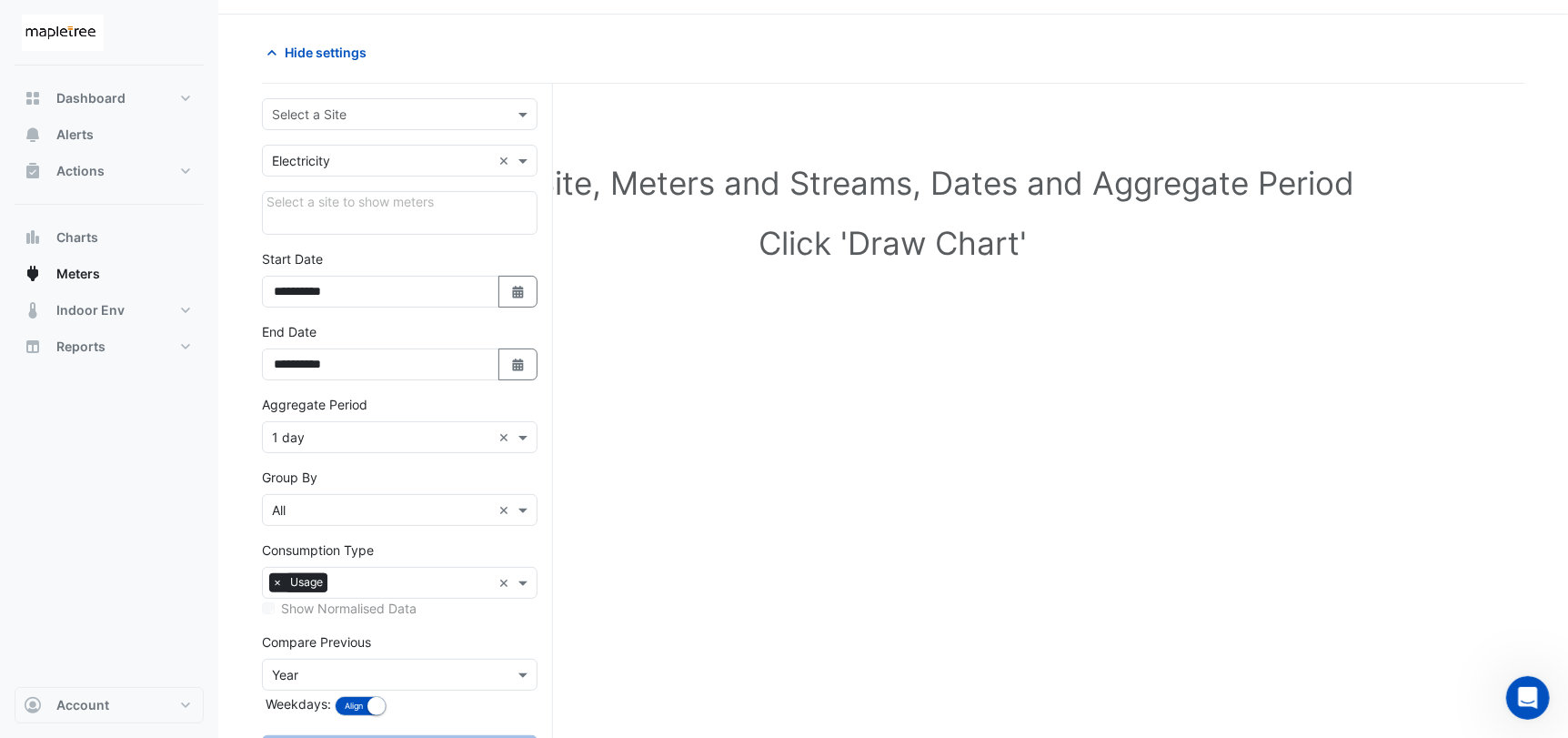
scroll to position [129, 0]
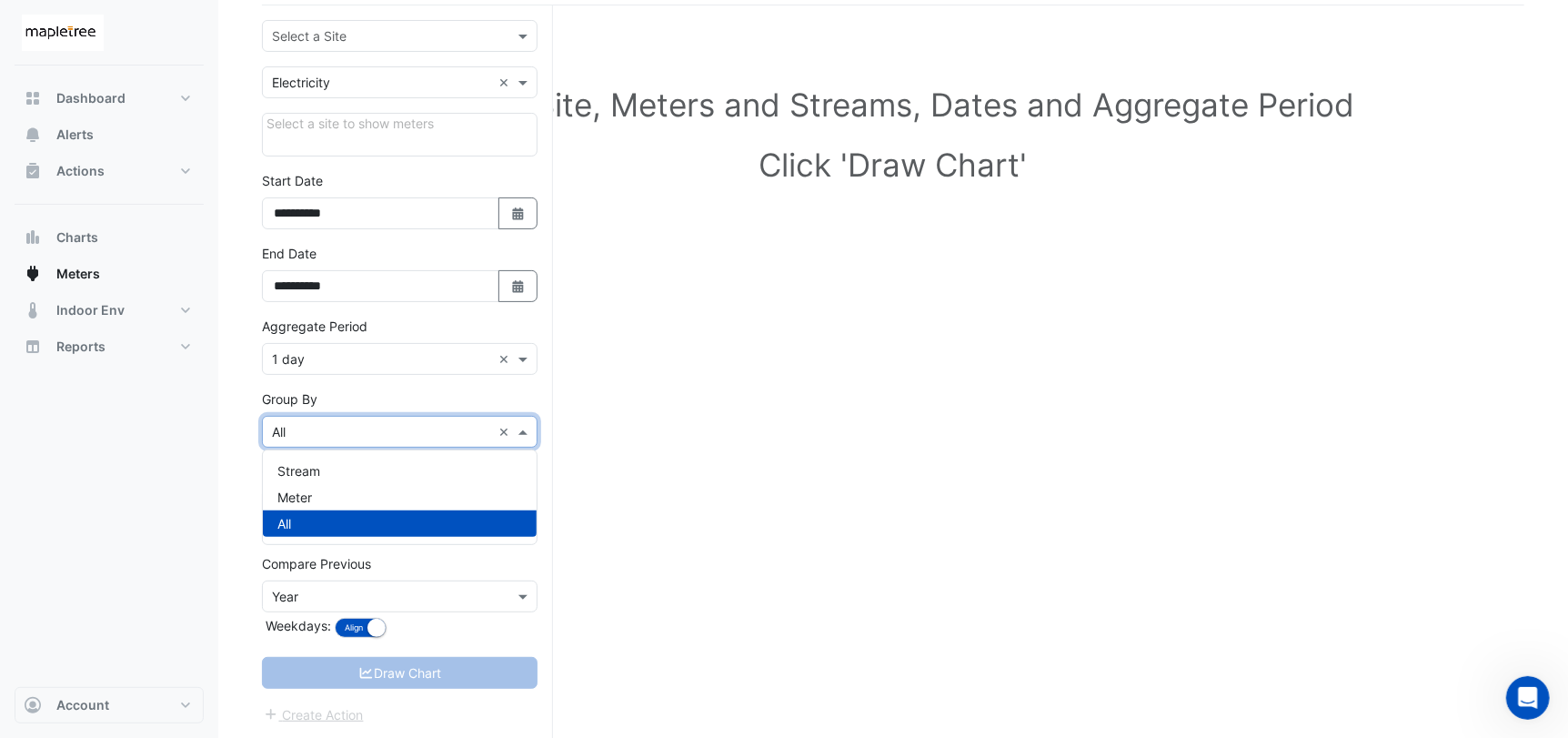
click at [405, 423] on input "text" at bounding box center [381, 433] width 220 height 19
click at [712, 405] on div "Select Site, Meters and Streams, Dates and Aggregate Period Click 'Draw Chart'" at bounding box center [893, 382] width 1263 height 712
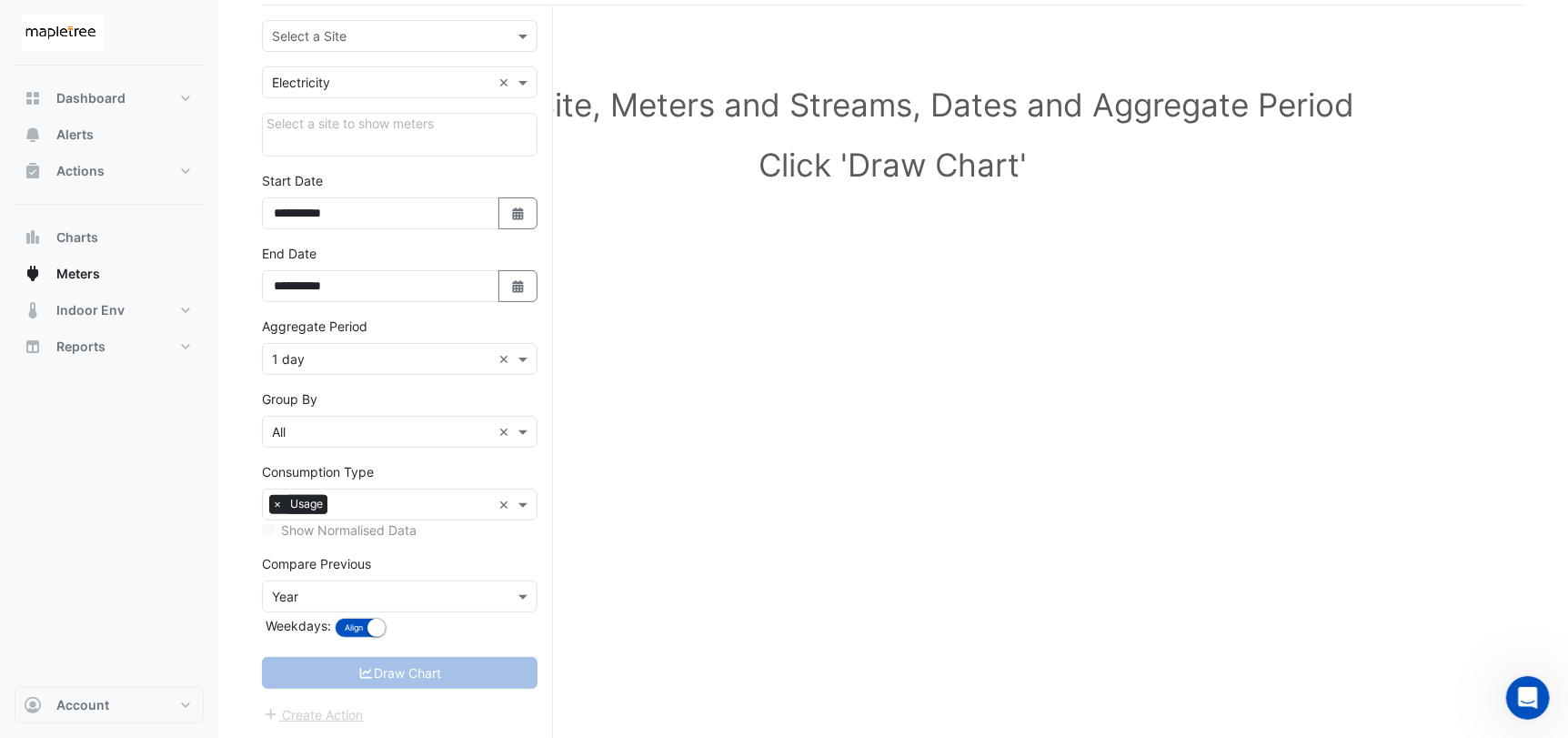
scroll to position [0, 0]
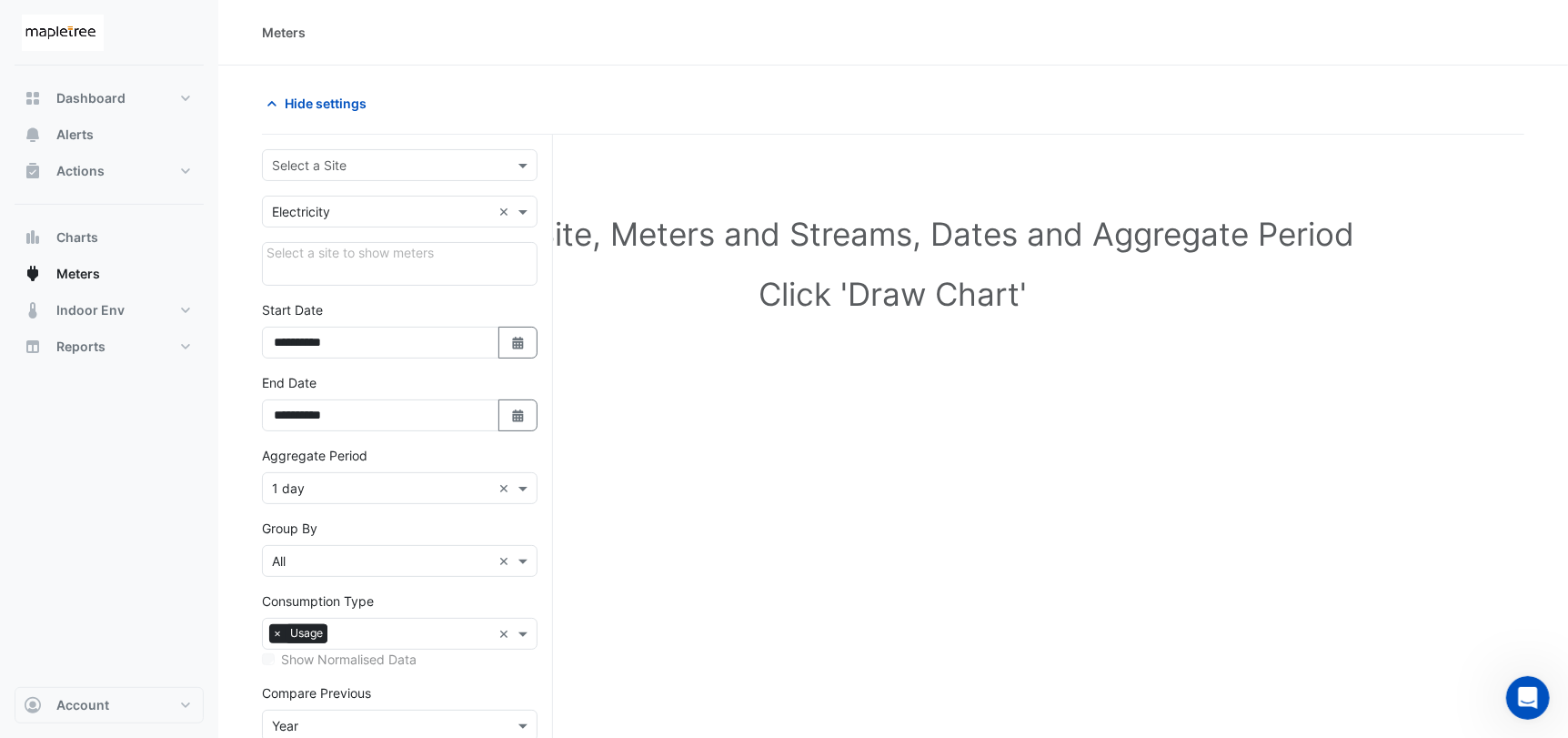
click at [369, 171] on input "text" at bounding box center [381, 166] width 220 height 19
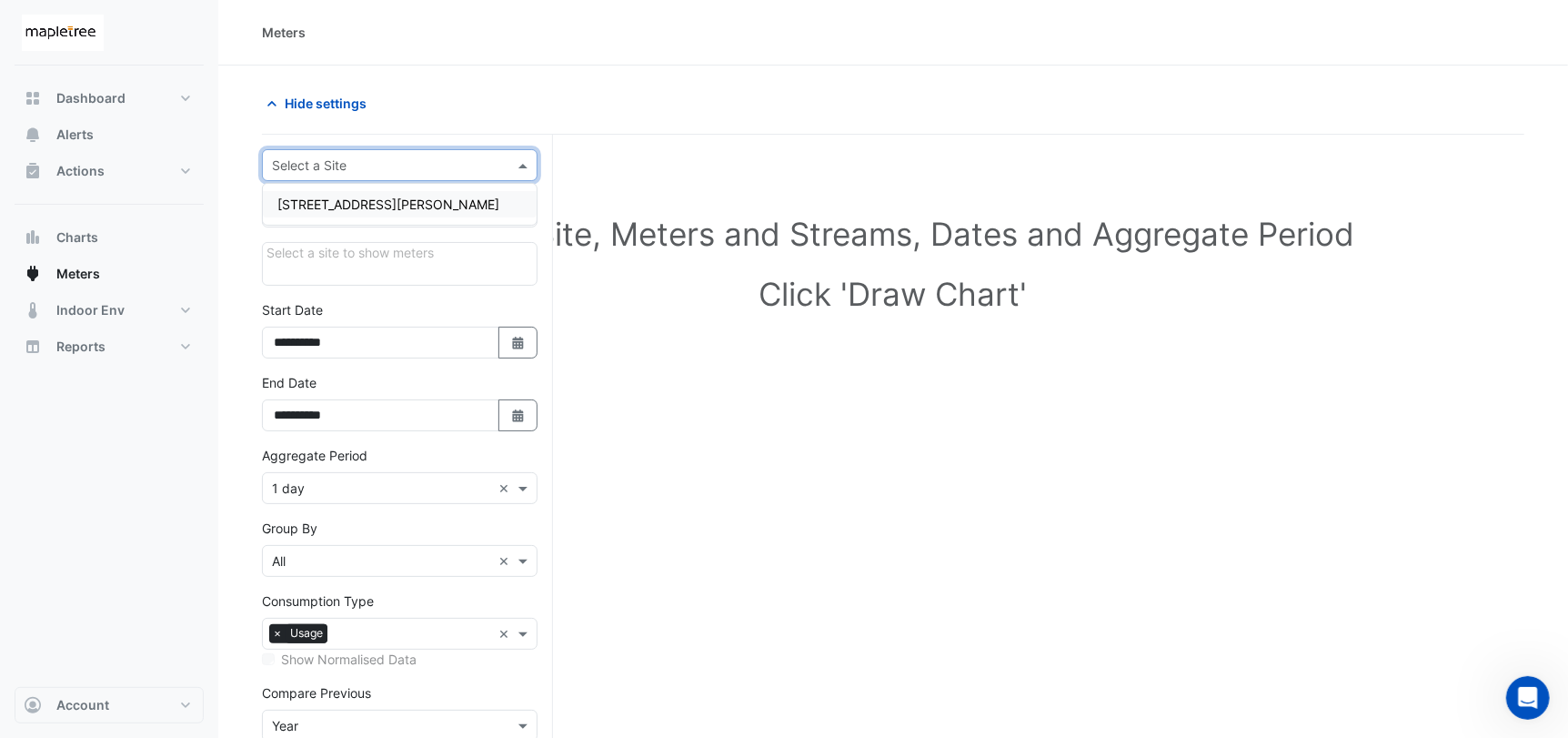
click at [692, 301] on h1 "Click 'Draw Chart'" at bounding box center [893, 294] width 1204 height 39
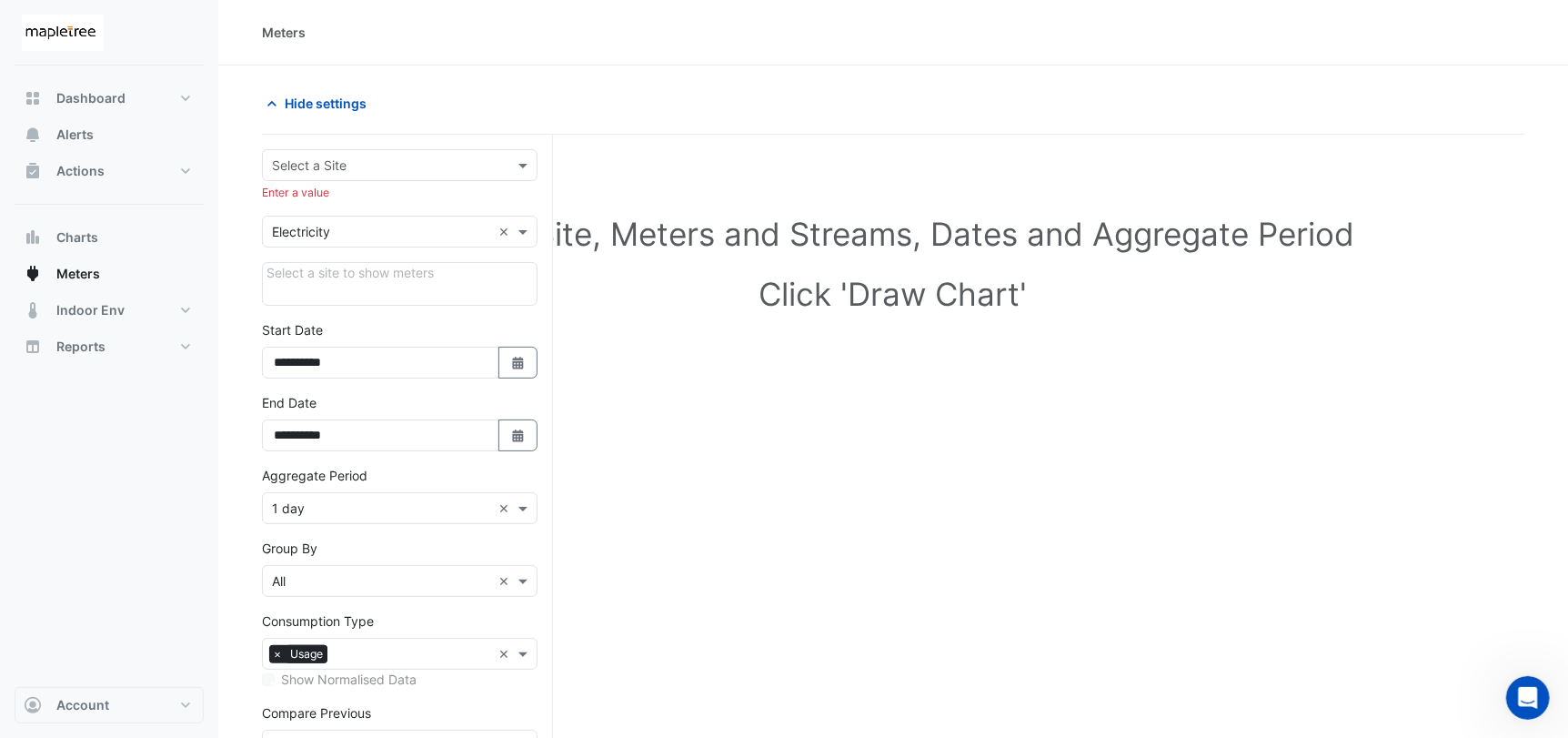
click at [357, 233] on input "text" at bounding box center [381, 232] width 220 height 19
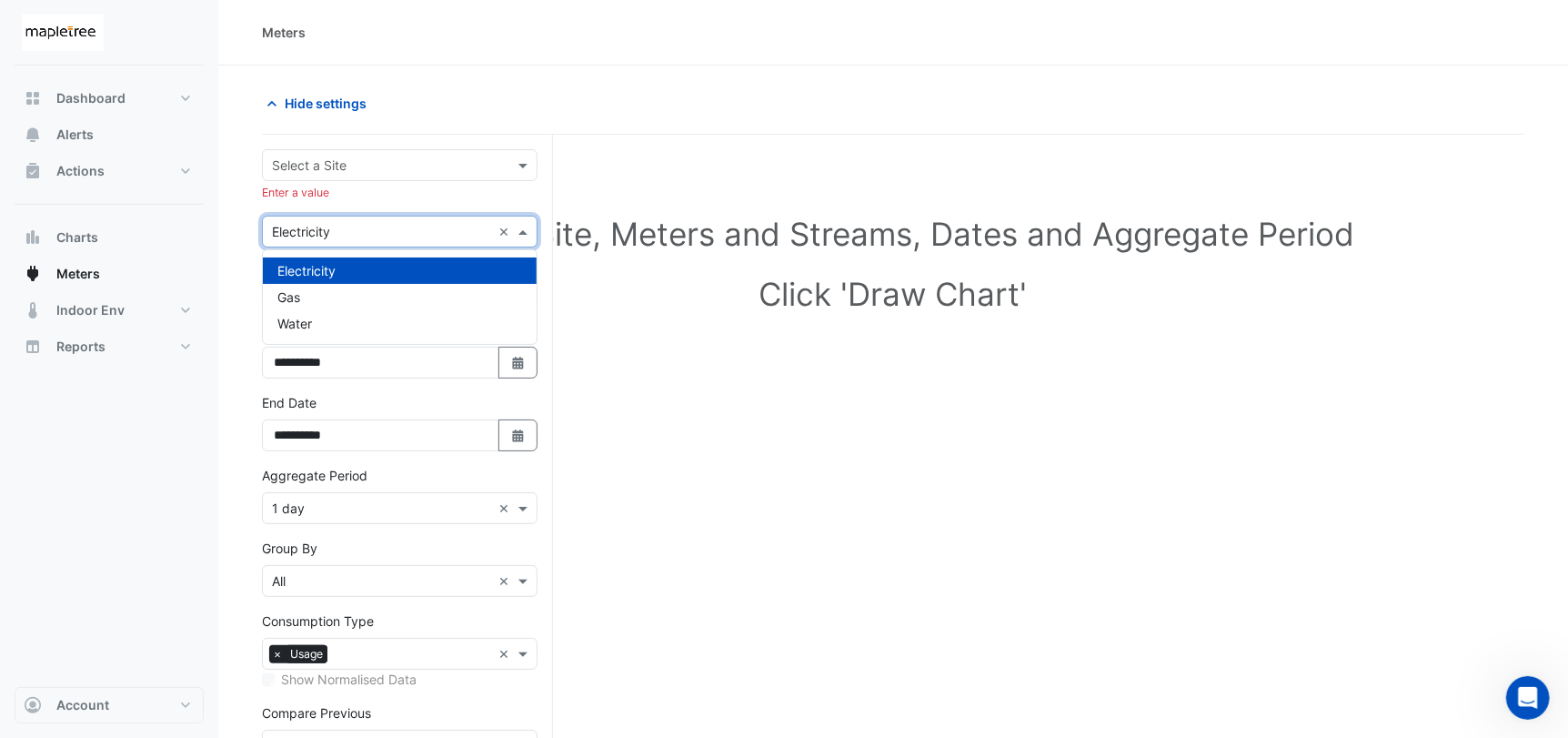
click at [671, 412] on div "Select Site, Meters and Streams, Dates and Aggregate Period Click 'Draw Chart'" at bounding box center [893, 522] width 1263 height 732
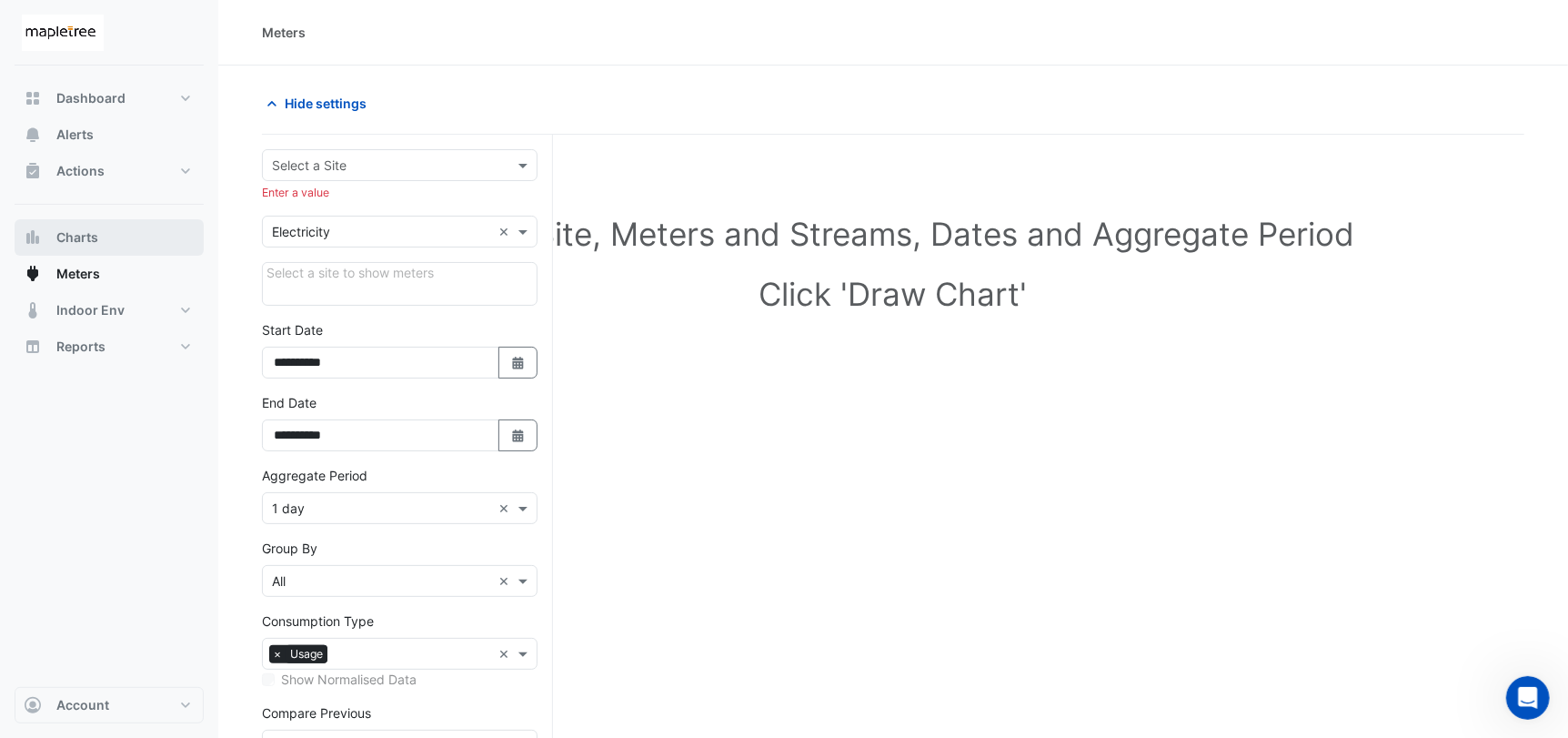
click at [90, 241] on span "Charts" at bounding box center [77, 237] width 41 height 18
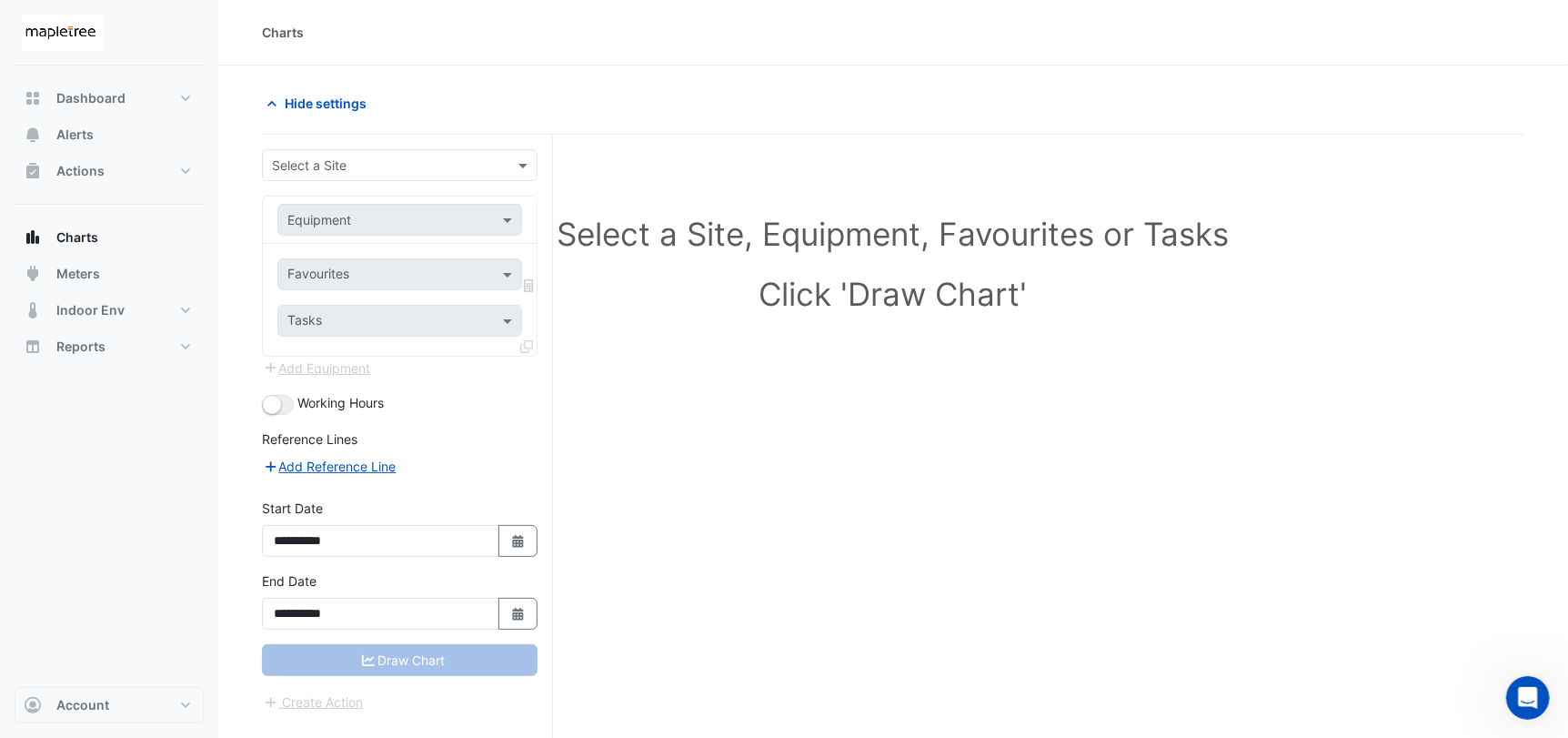
click at [297, 33] on div "Charts" at bounding box center [282, 33] width 41 height 19
click at [73, 29] on img at bounding box center [63, 33] width 82 height 37
click at [109, 344] on button "Reports" at bounding box center [109, 347] width 189 height 37
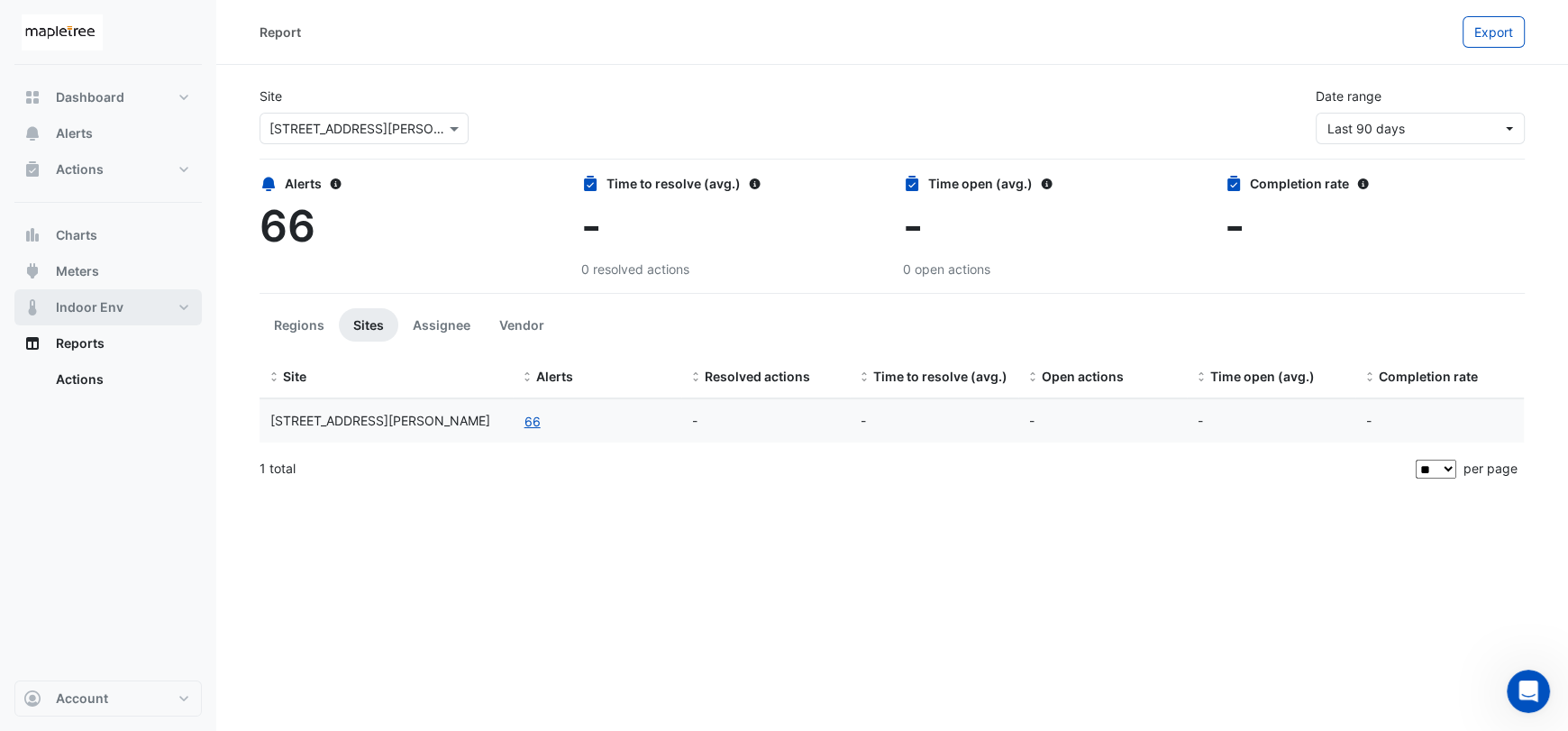
click at [176, 308] on button "Indoor Env" at bounding box center [108, 307] width 187 height 36
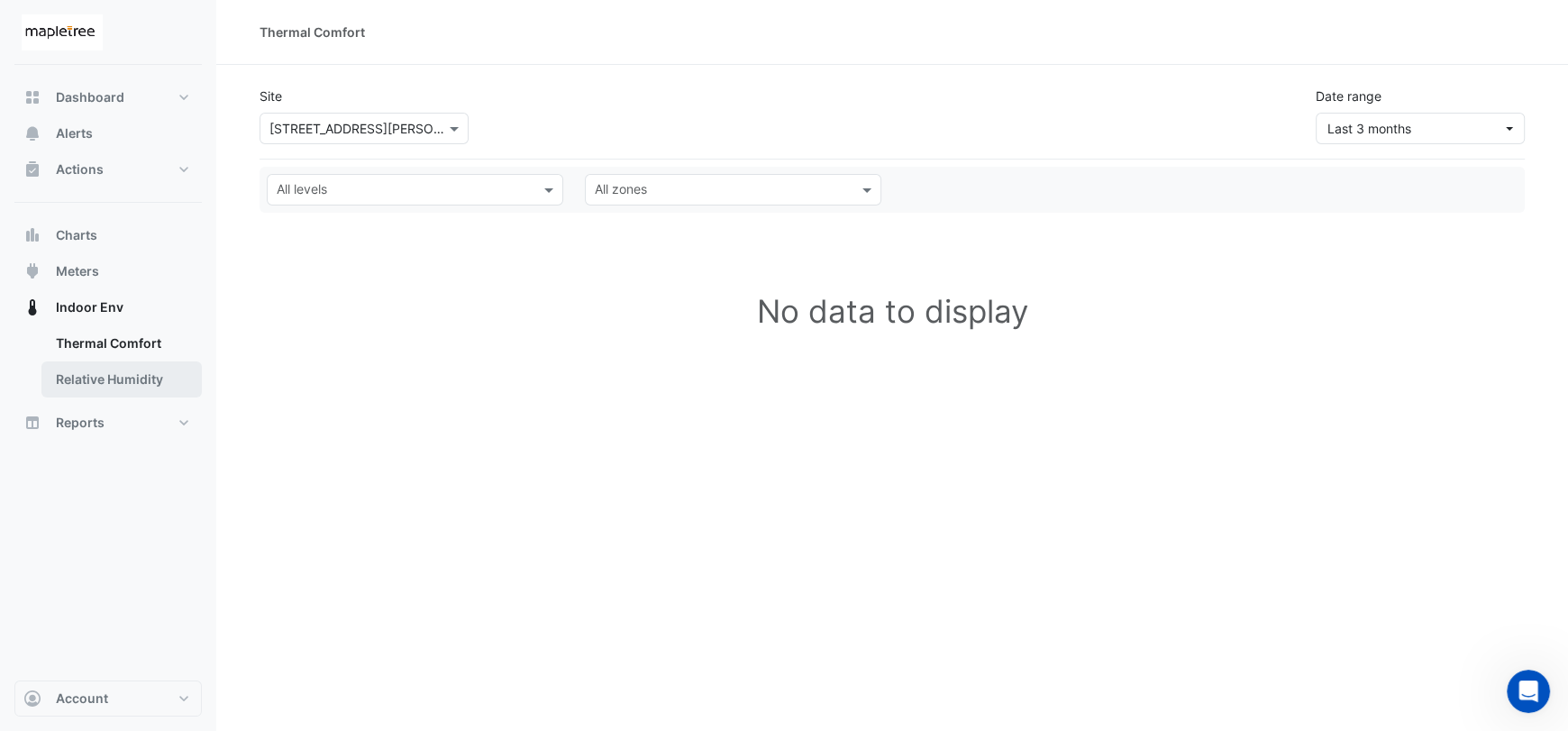
click at [155, 383] on link "Relative Humidity" at bounding box center [121, 380] width 160 height 36
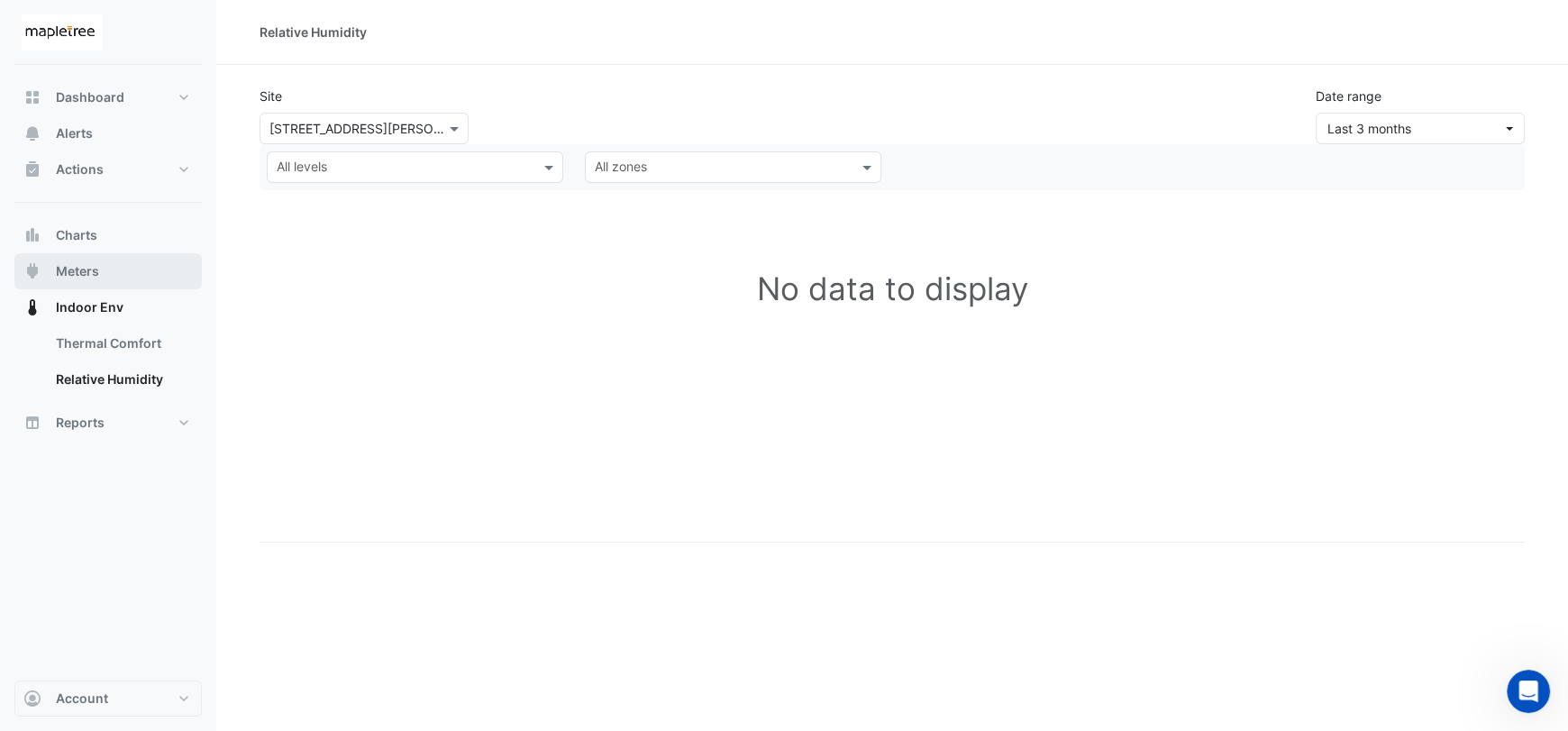
click at [127, 285] on button "Meters" at bounding box center [108, 271] width 187 height 36
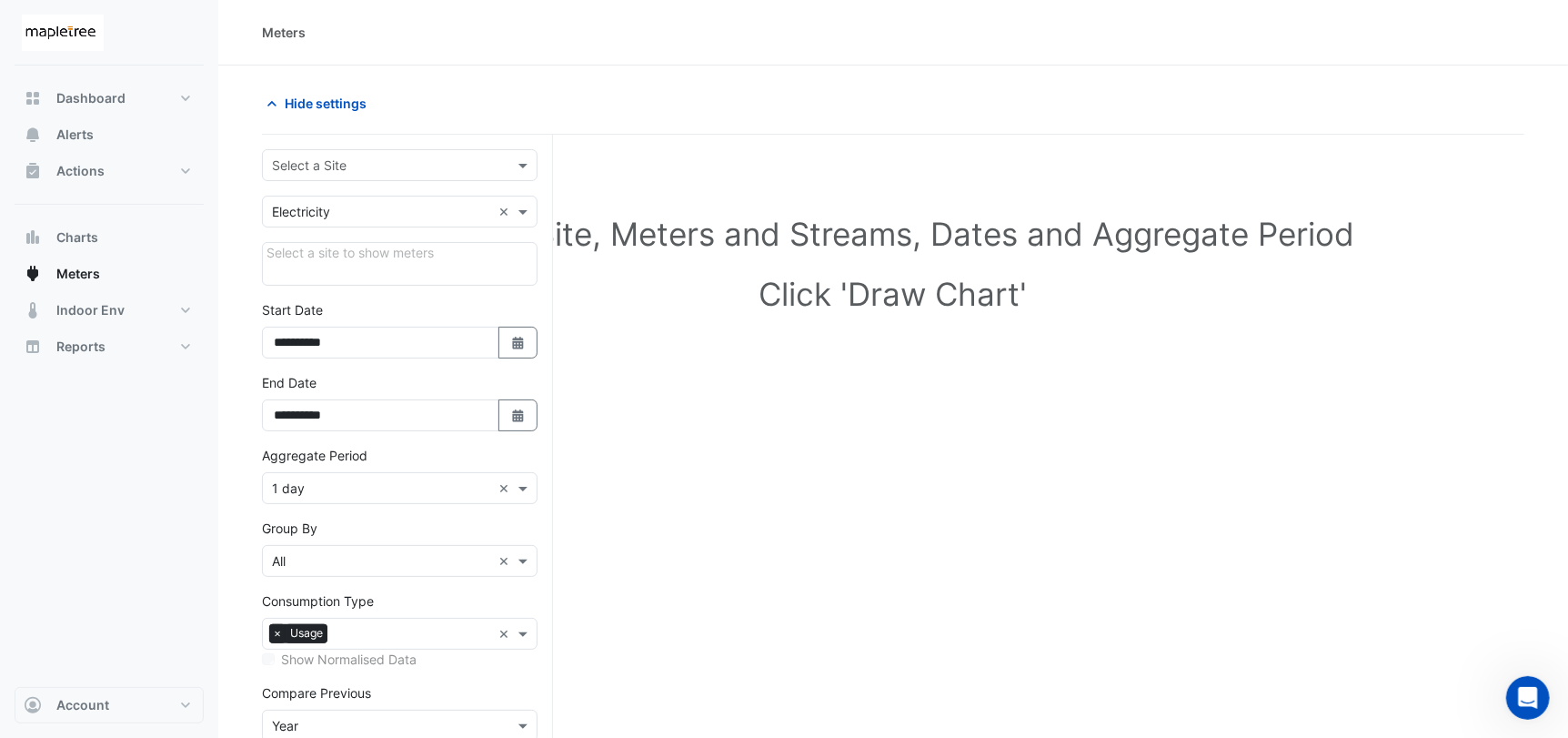
click at [278, 632] on span "×" at bounding box center [277, 633] width 16 height 18
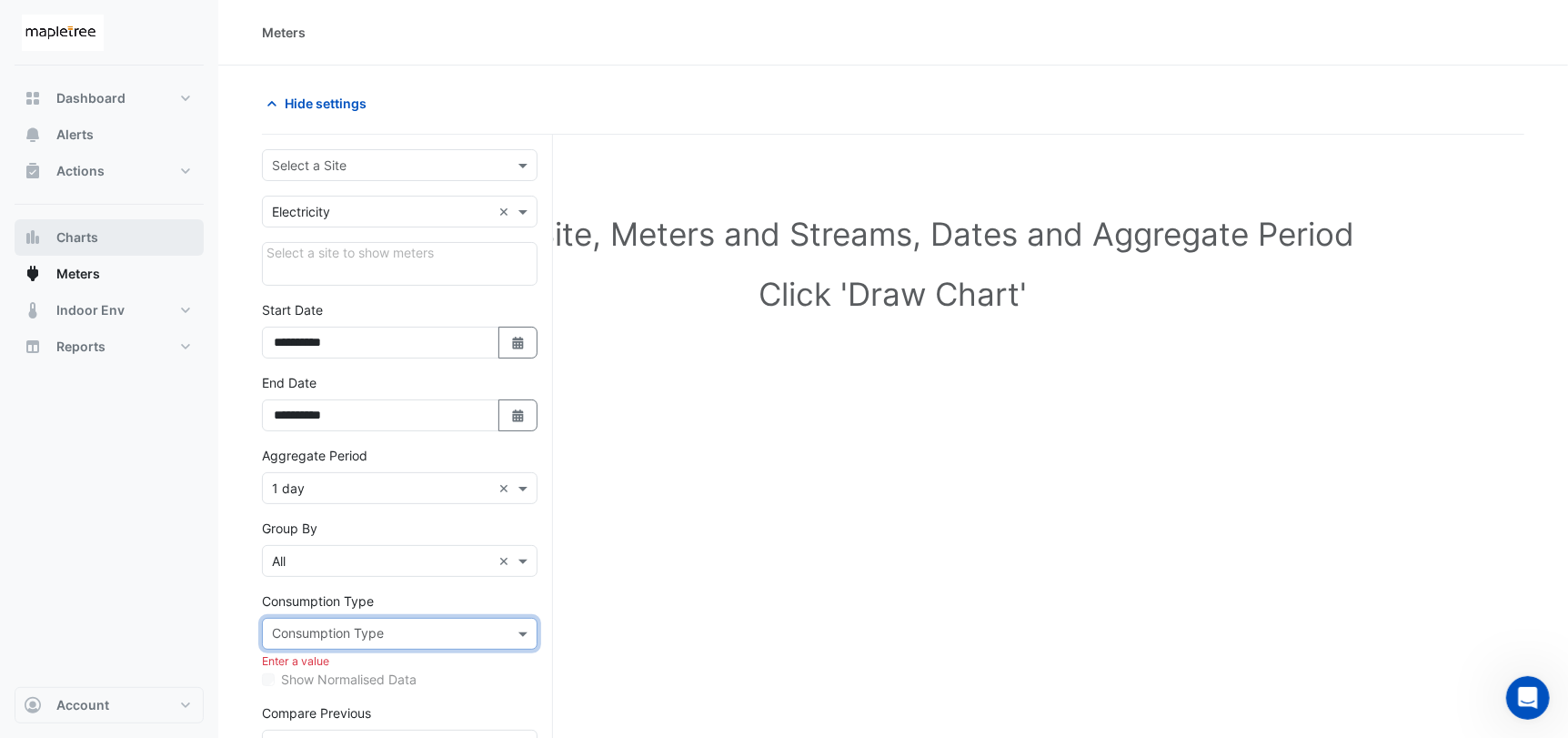
click at [107, 237] on button "Charts" at bounding box center [109, 238] width 189 height 37
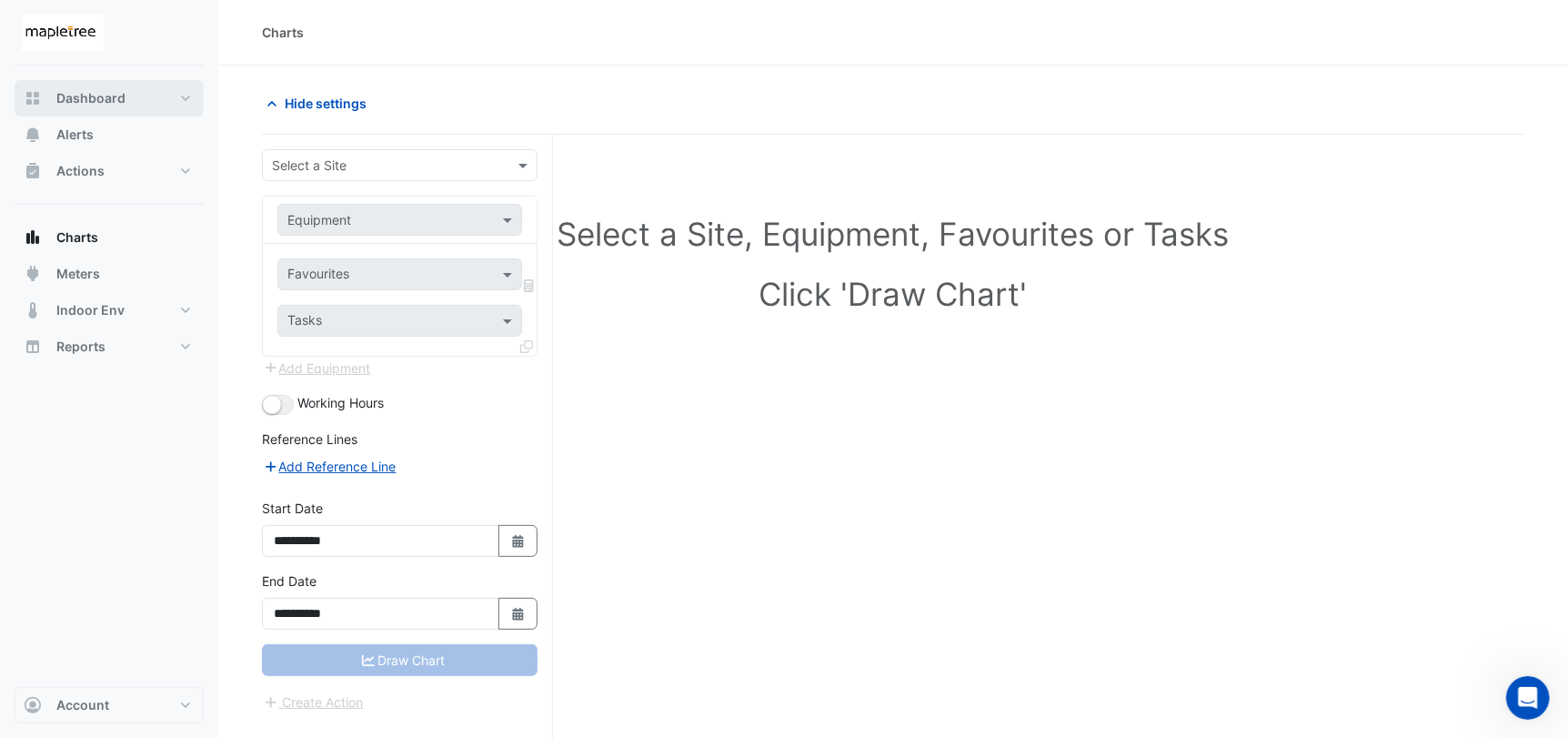
click at [88, 90] on span "Dashboard" at bounding box center [91, 98] width 69 height 18
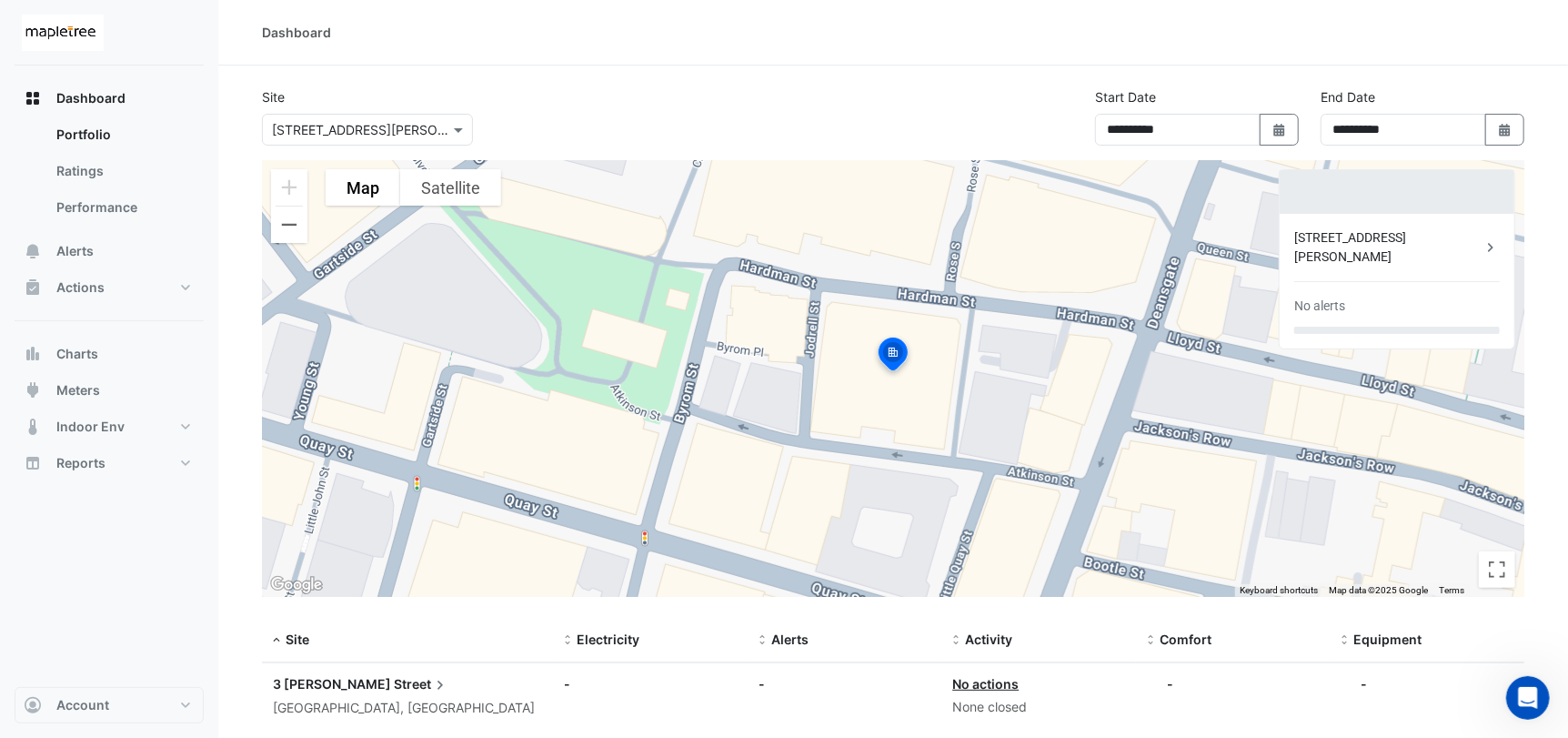
click at [320, 33] on div "Dashboard" at bounding box center [297, 33] width 69 height 19
click at [151, 706] on button "Account" at bounding box center [109, 705] width 189 height 37
click at [230, 424] on section "**********" at bounding box center [893, 422] width 1349 height 713
click at [115, 343] on button "Charts" at bounding box center [109, 354] width 189 height 37
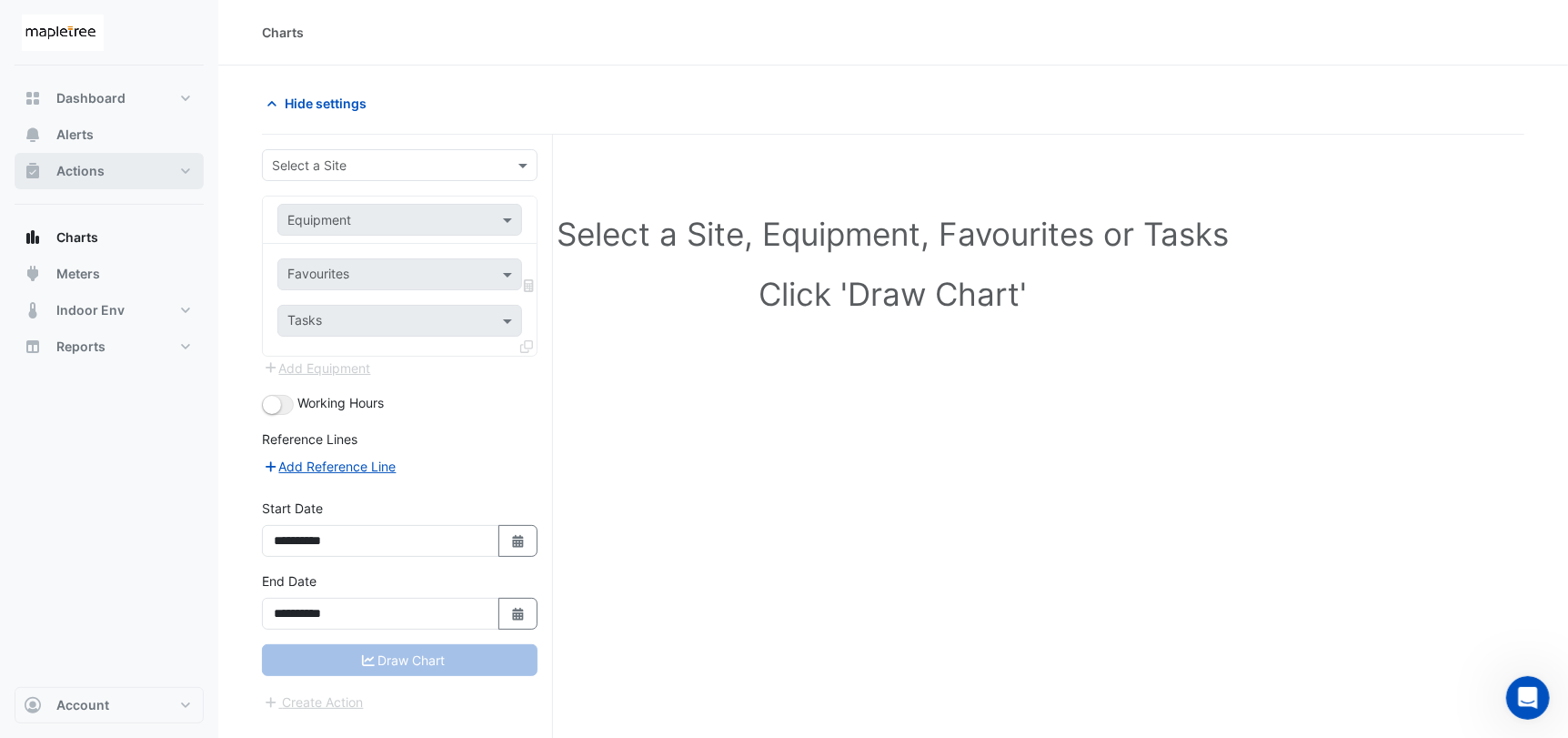
click at [95, 165] on span "Actions" at bounding box center [81, 171] width 48 height 18
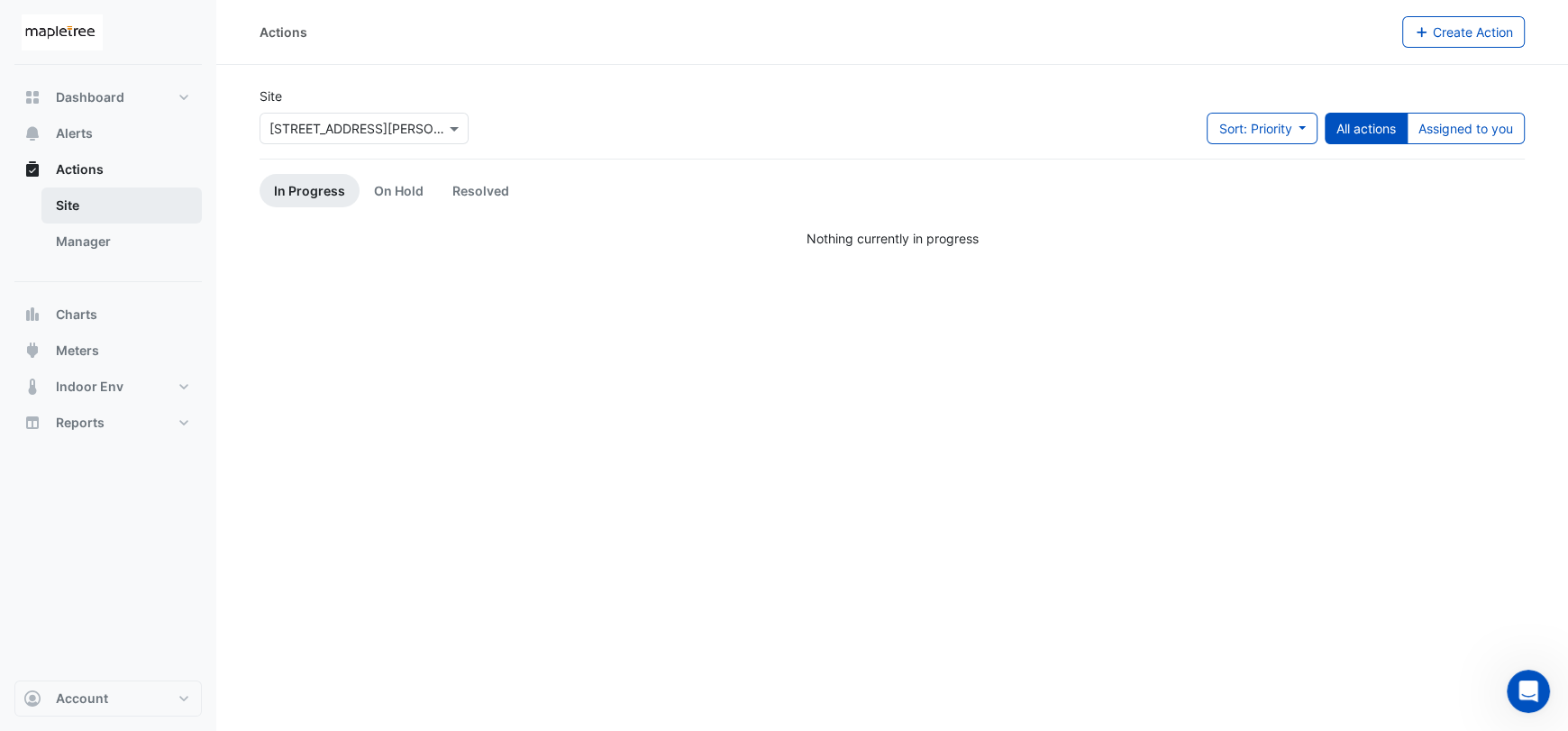
click at [99, 211] on link "Site" at bounding box center [121, 205] width 160 height 36
click at [109, 236] on link "Manager" at bounding box center [121, 241] width 160 height 36
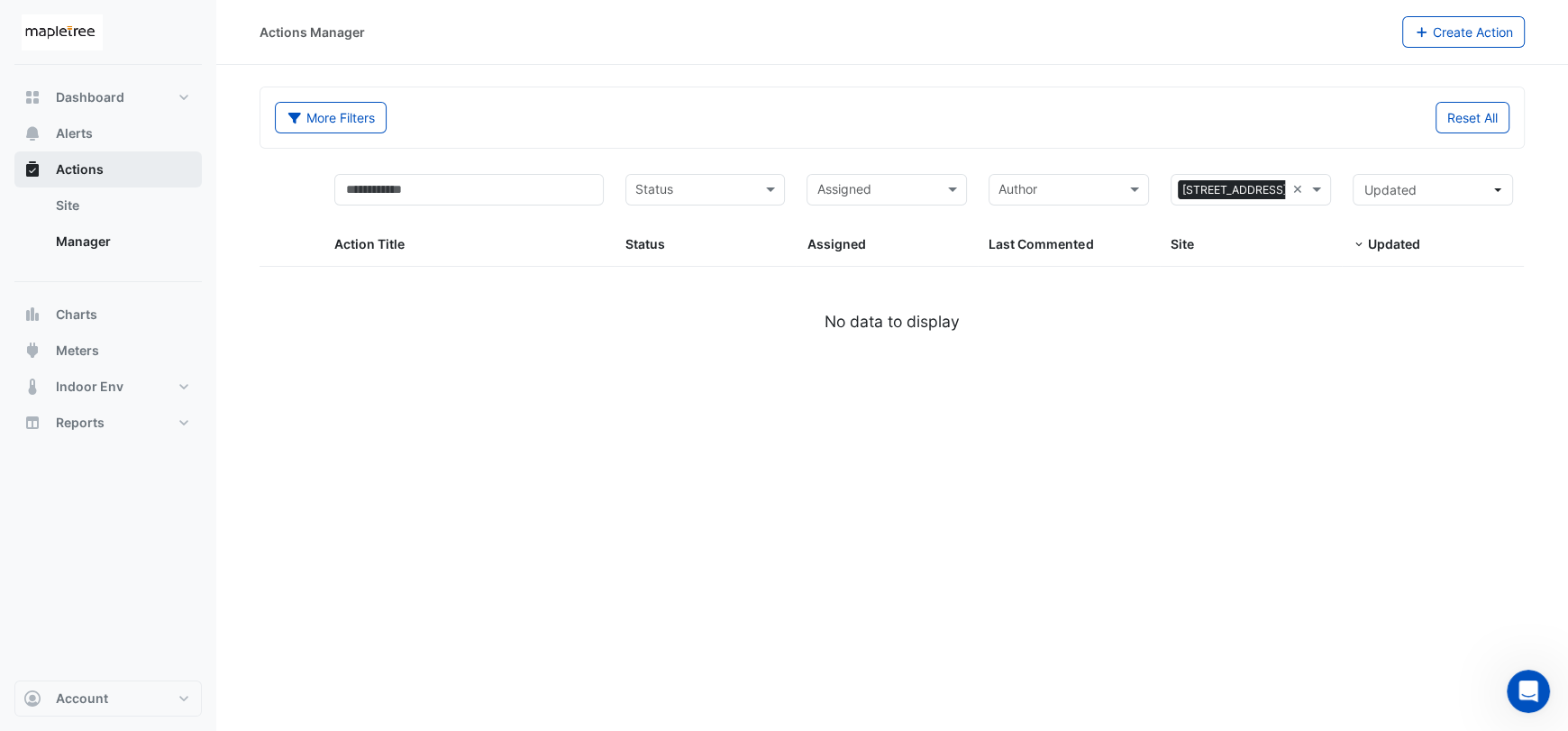
click at [121, 169] on button "Actions" at bounding box center [108, 170] width 187 height 36
click at [101, 131] on button "Alerts" at bounding box center [108, 134] width 187 height 36
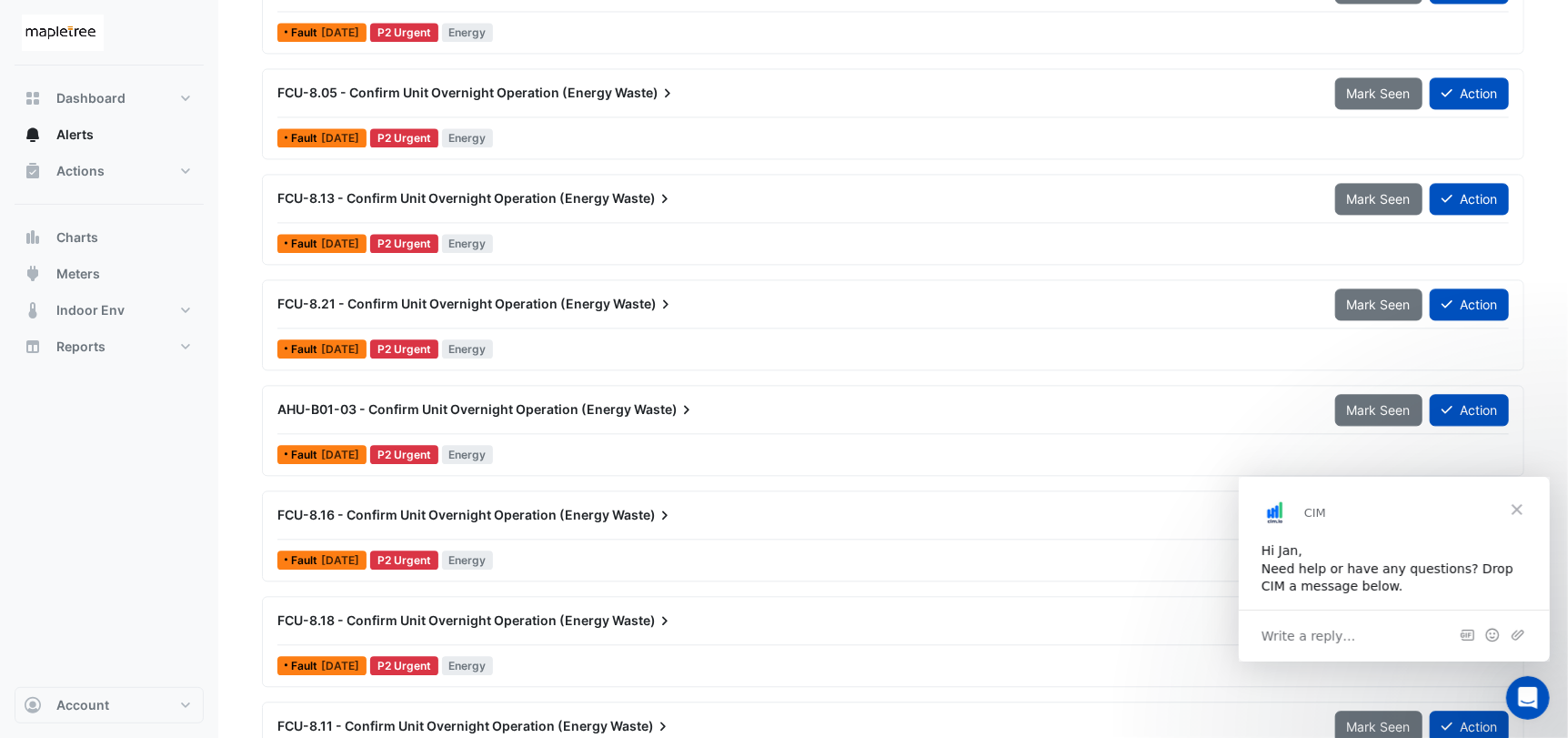
click at [1519, 507] on span "Close" at bounding box center [1516, 510] width 65 height 66
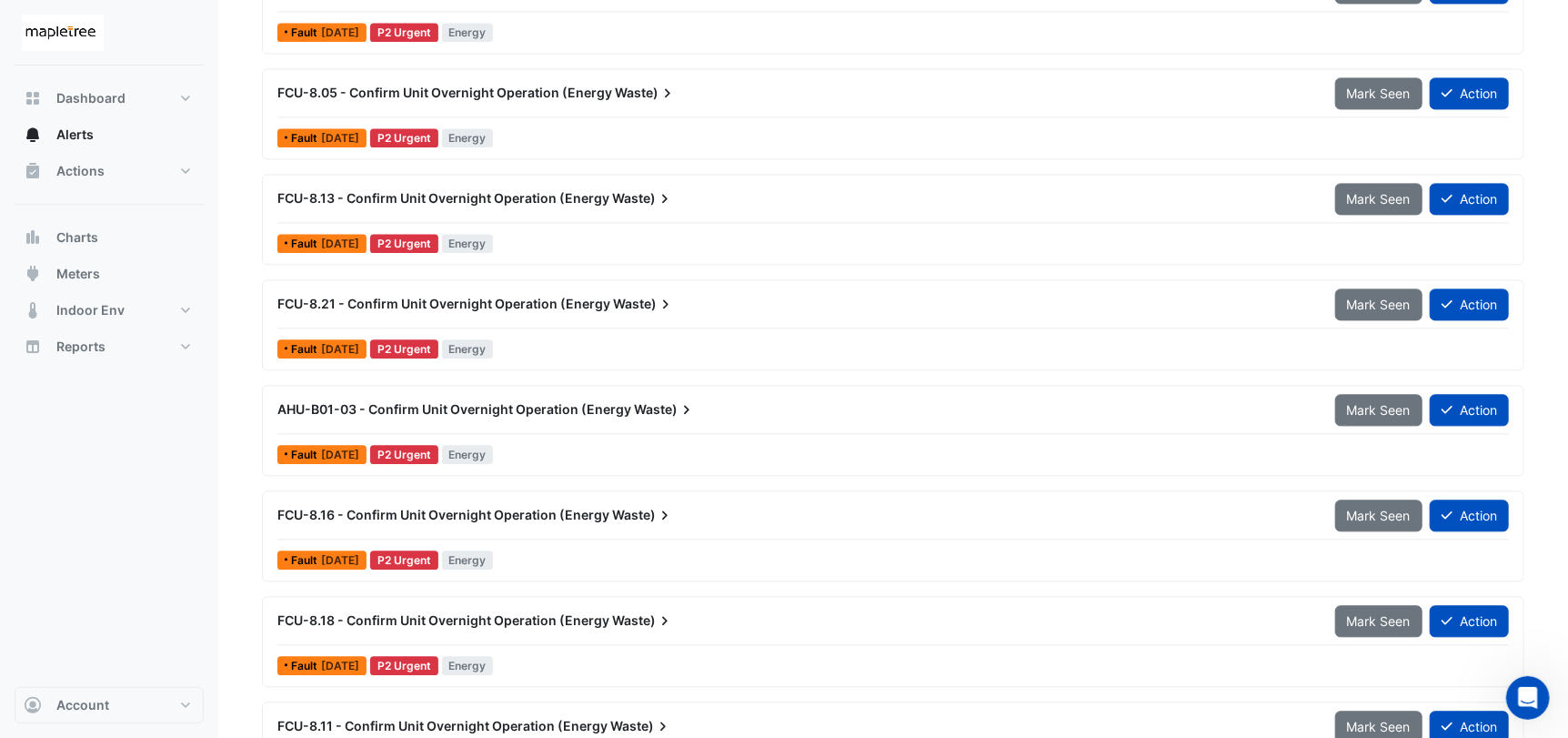
click at [143, 531] on div "Dashboard Portfolio Ratings Performance Alerts Actions Site Manager Charts" at bounding box center [109, 376] width 189 height 621
click at [172, 466] on div "Dashboard Portfolio Ratings Performance Alerts Actions Site Manager Charts" at bounding box center [109, 376] width 189 height 621
